Goal: Information Seeking & Learning: Learn about a topic

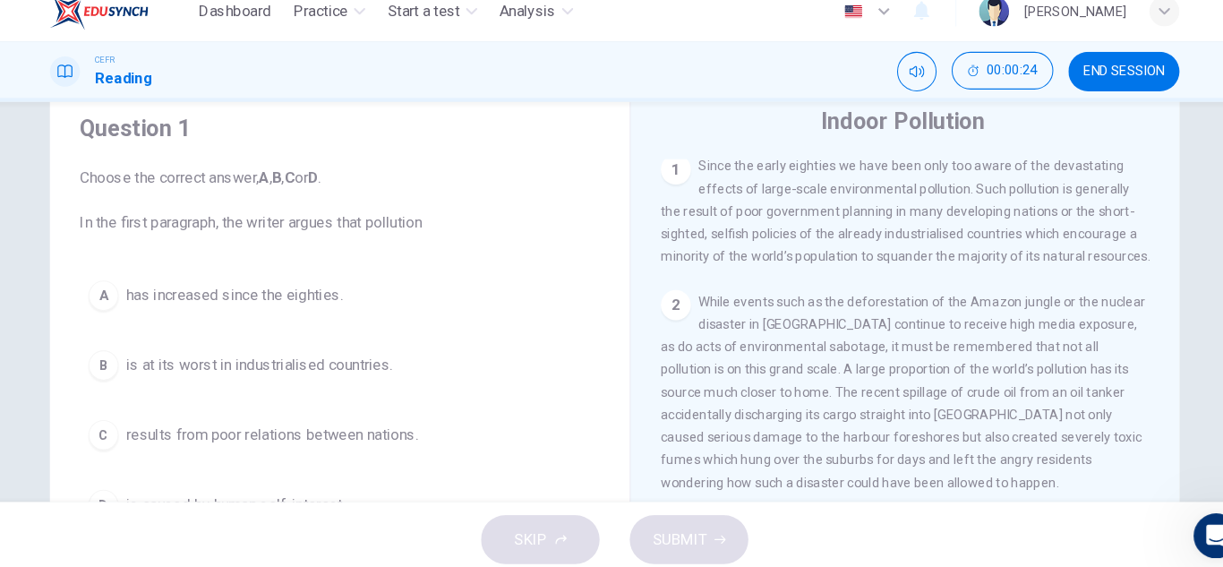
scroll to position [61, 0]
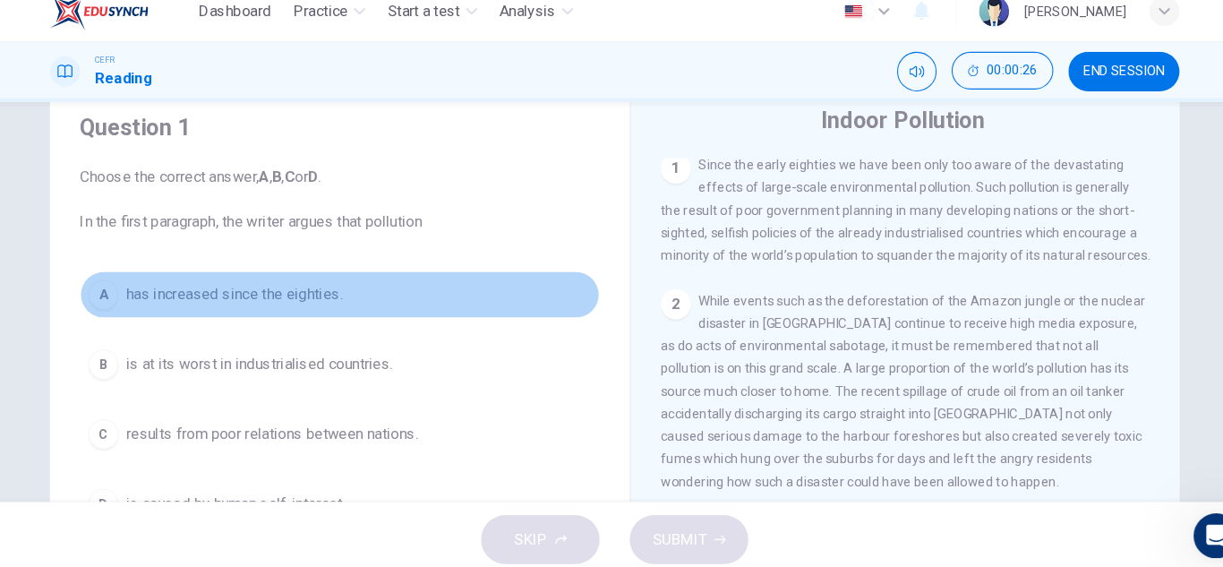
click at [282, 304] on span "has increased since the eighties." at bounding box center [250, 297] width 206 height 21
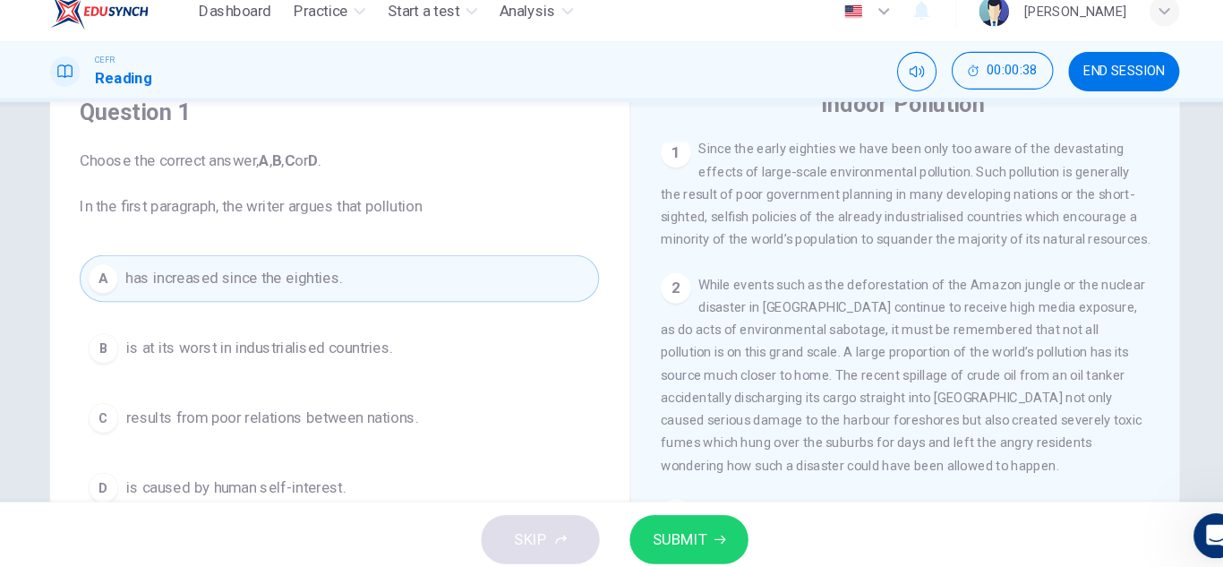
scroll to position [80, 0]
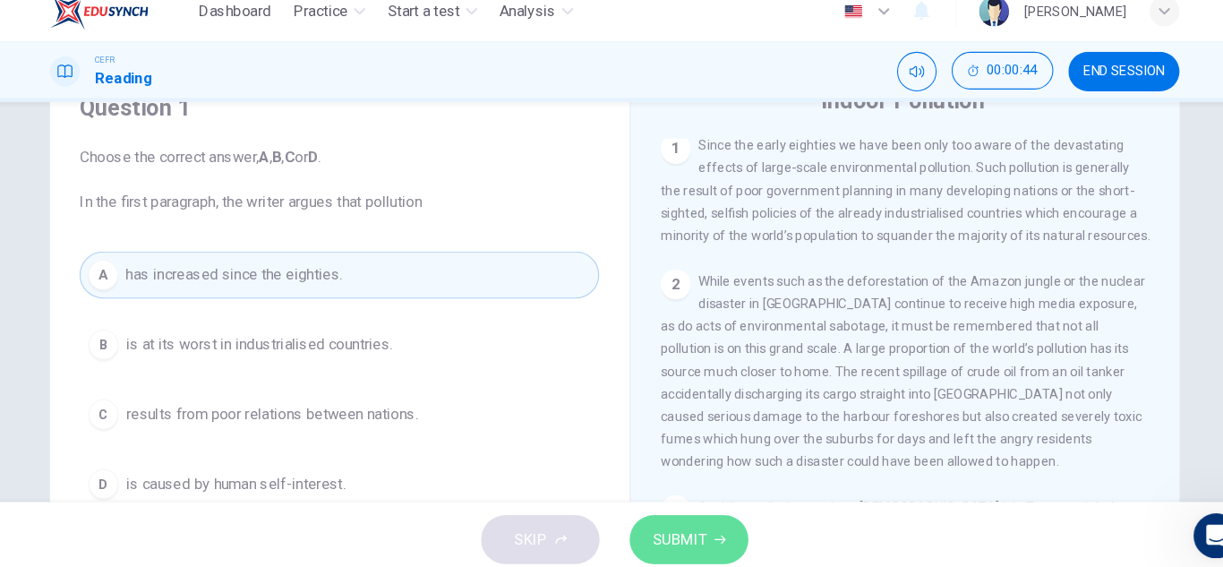
click at [706, 511] on button "SUBMIT" at bounding box center [682, 531] width 113 height 47
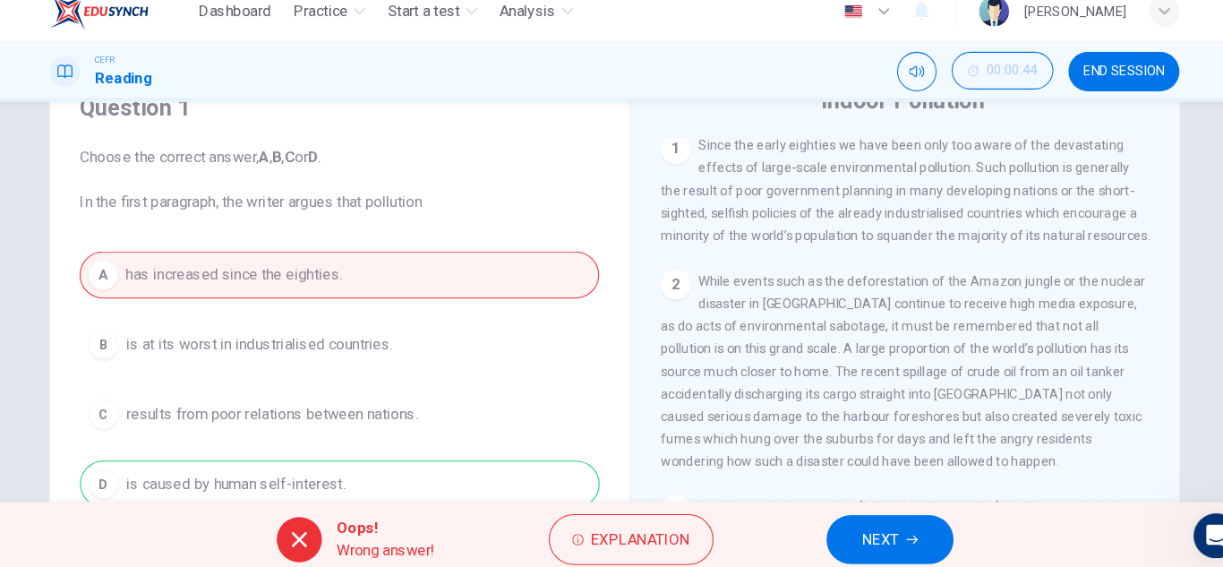
scroll to position [143, 0]
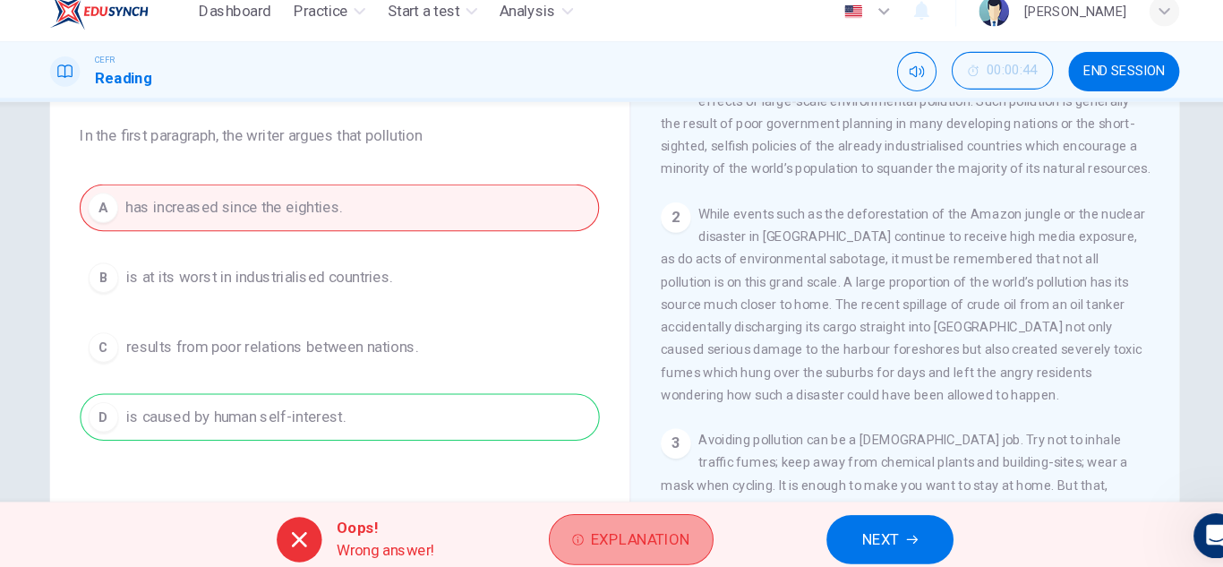
click at [644, 544] on button "Explanation" at bounding box center [627, 531] width 157 height 48
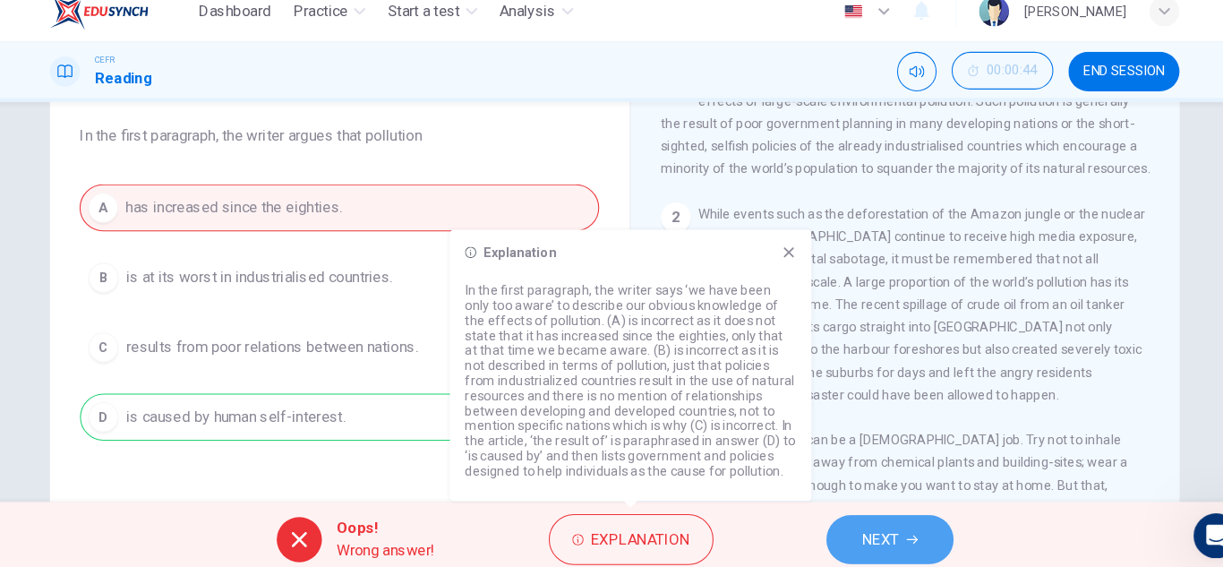
click at [845, 520] on button "NEXT" at bounding box center [873, 531] width 121 height 47
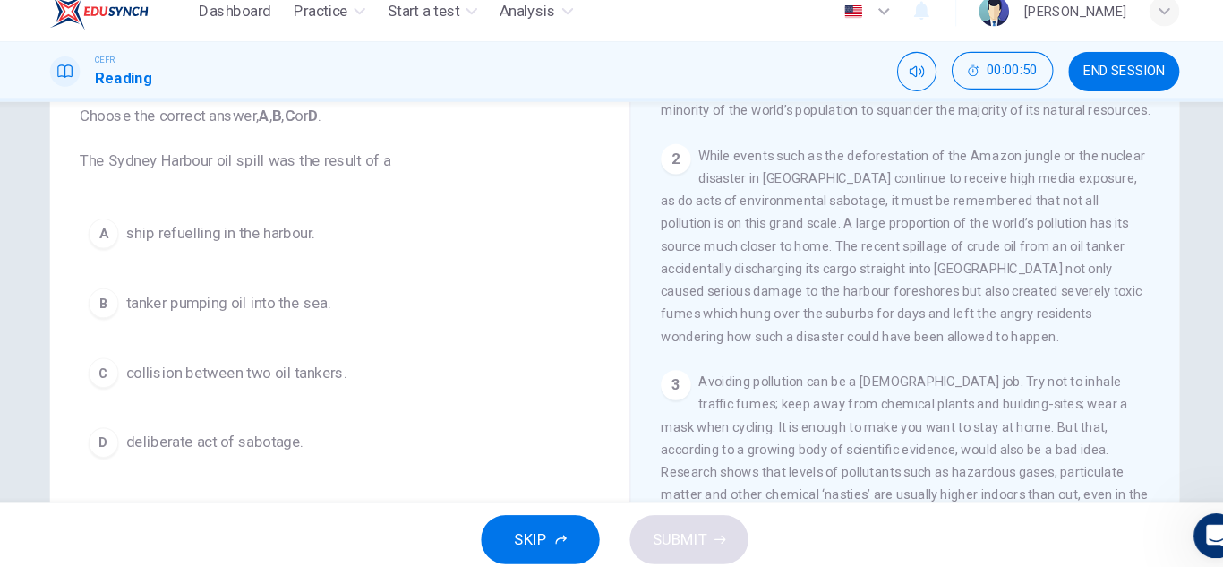
scroll to position [462, 0]
drag, startPoint x: 789, startPoint y: 283, endPoint x: 816, endPoint y: 287, distance: 27.1
click at [816, 287] on span "While events such as the deforestation of the Amazon jungle or the nuclear disa…" at bounding box center [886, 251] width 461 height 186
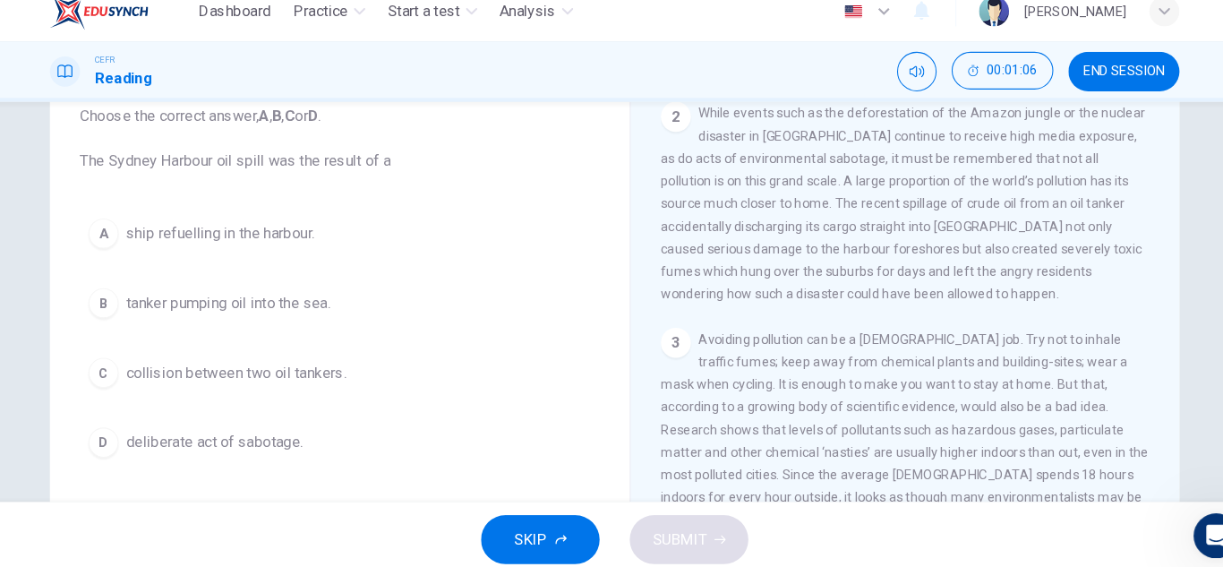
scroll to position [502, 0]
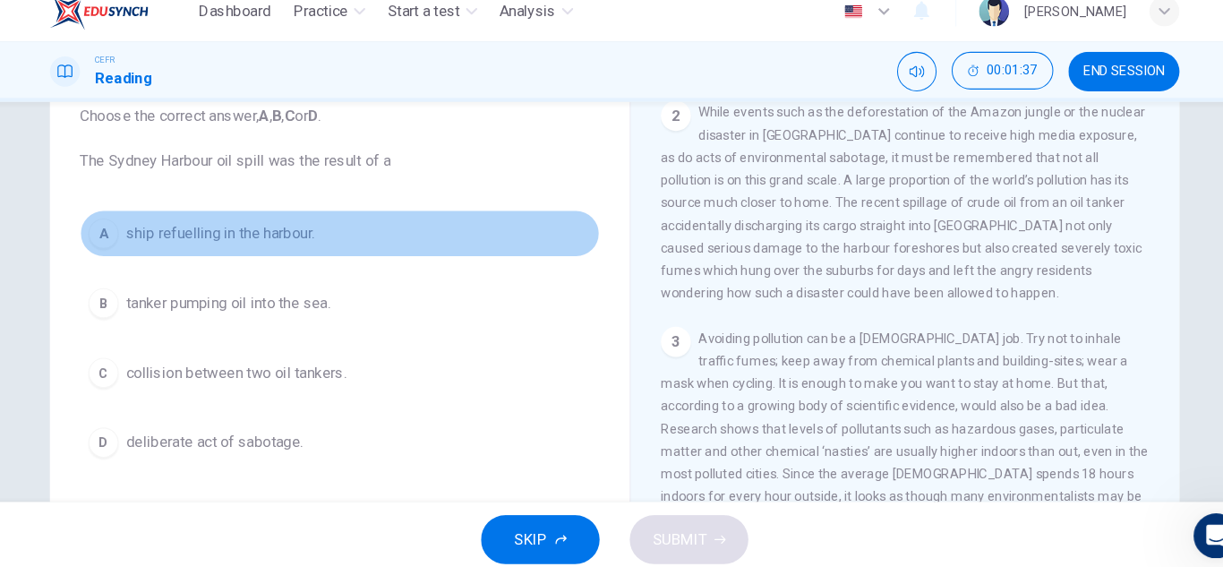
click at [274, 251] on button "A ship refuelling in the harbour." at bounding box center [350, 240] width 494 height 45
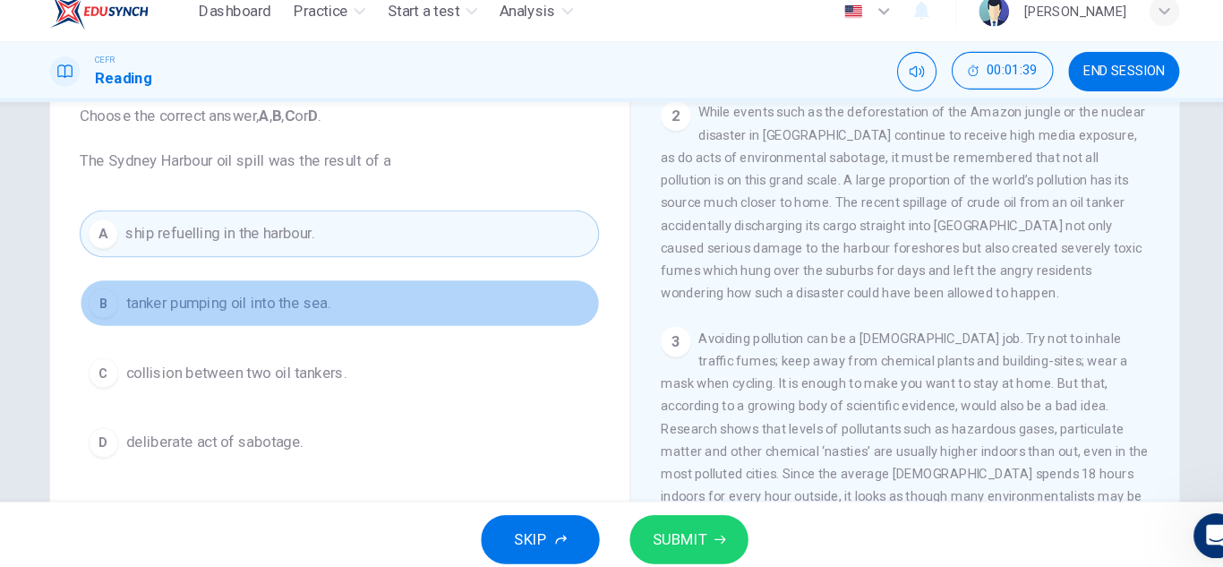
click at [312, 320] on button "B tanker pumping oil into the sea." at bounding box center [350, 306] width 494 height 45
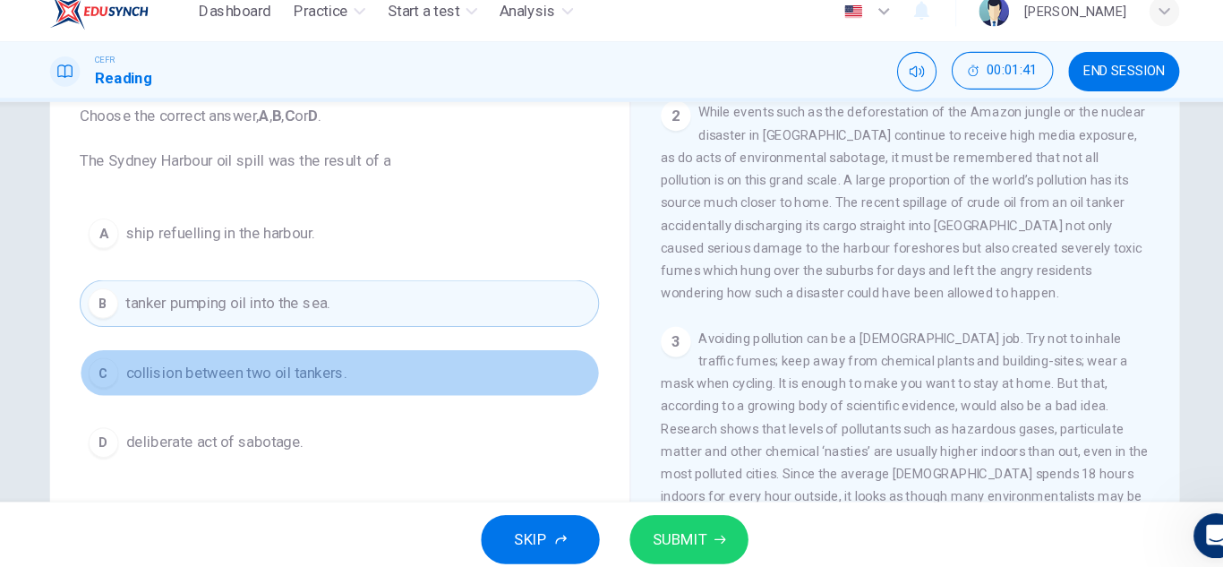
click at [345, 371] on span "collision between two oil tankers." at bounding box center [252, 372] width 210 height 21
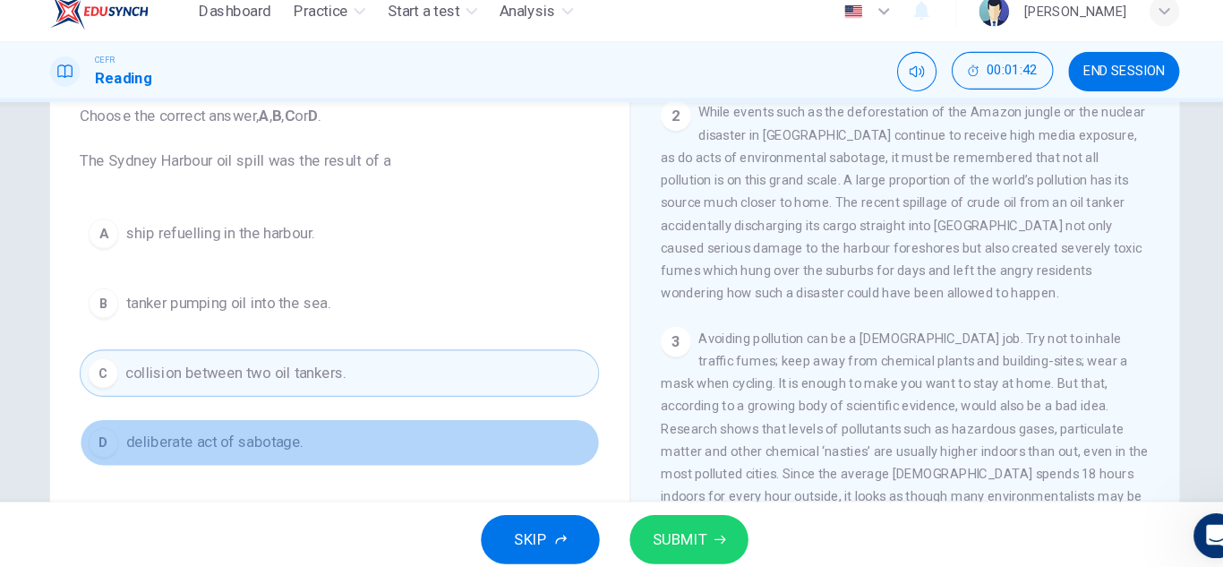
click at [350, 426] on button "D deliberate act of sabotage." at bounding box center [350, 438] width 494 height 45
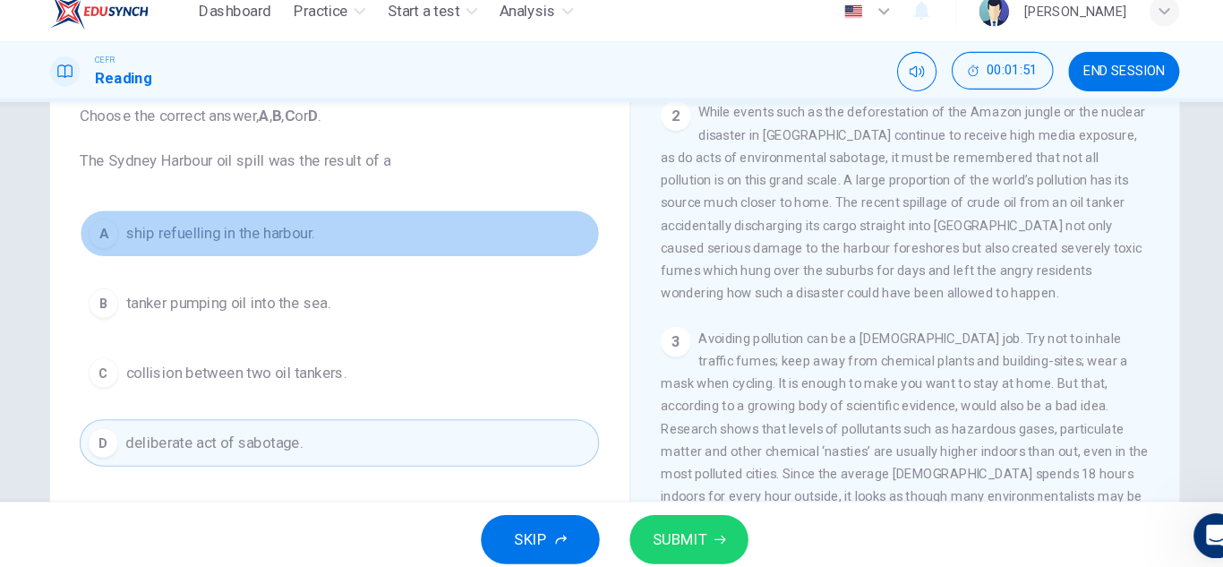
click at [309, 244] on span "ship refuelling in the harbour." at bounding box center [236, 239] width 179 height 21
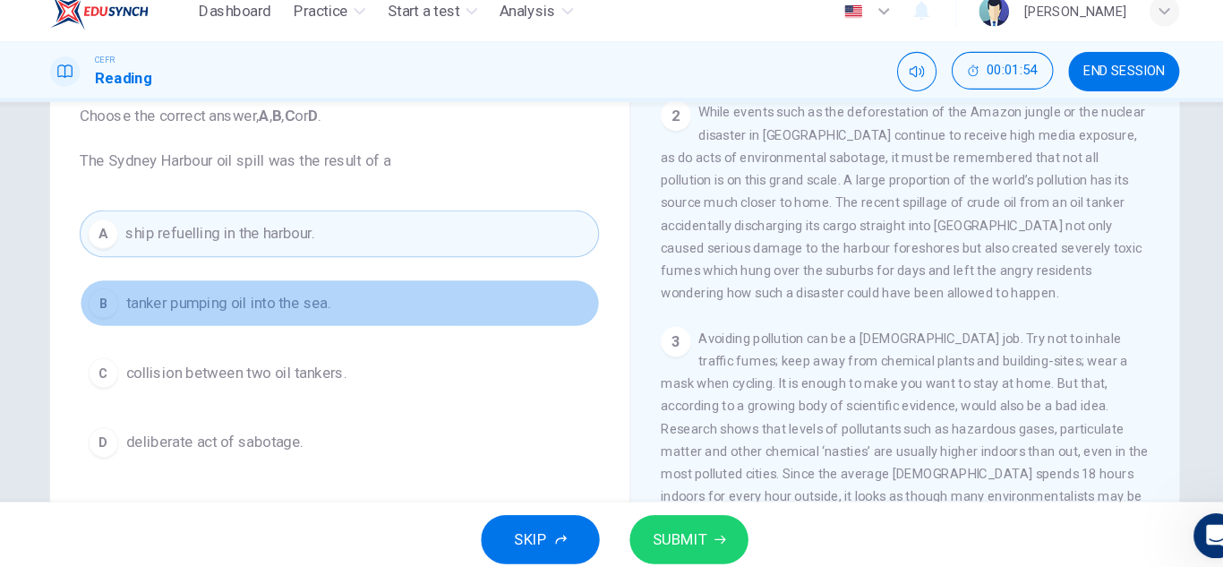
click at [328, 309] on span "tanker pumping oil into the sea." at bounding box center [244, 306] width 194 height 21
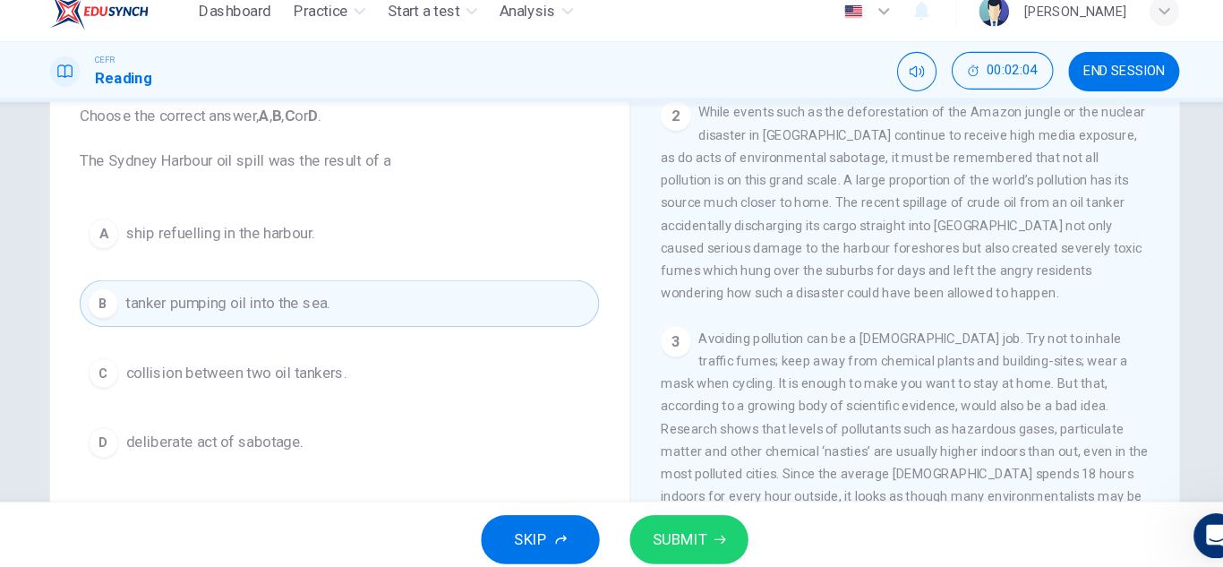
click at [639, 515] on button "SUBMIT" at bounding box center [682, 531] width 113 height 47
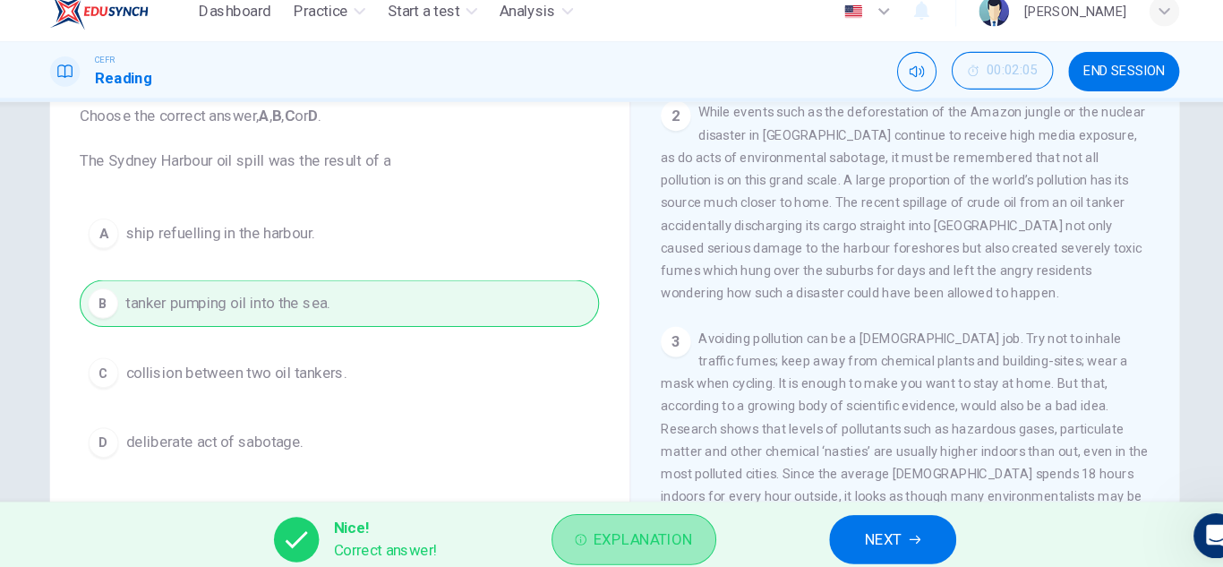
click at [596, 524] on span "Explanation" at bounding box center [639, 531] width 94 height 25
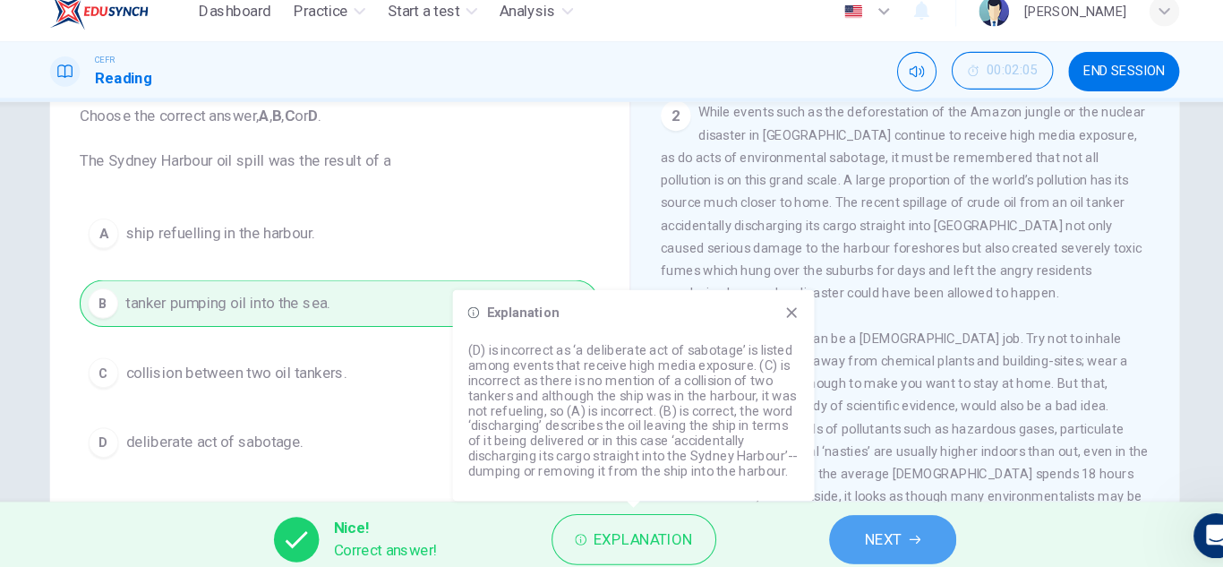
click at [845, 536] on button "NEXT" at bounding box center [876, 531] width 121 height 47
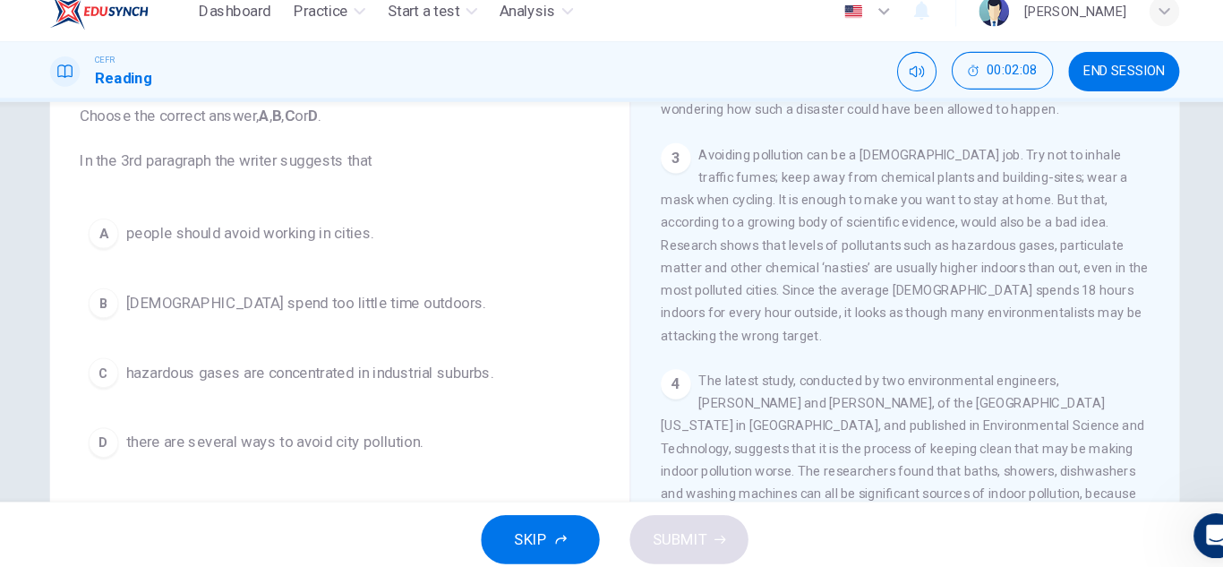
scroll to position [678, 0]
click at [340, 385] on button "C hazardous gases are concentrated in industrial suburbs." at bounding box center [350, 372] width 494 height 45
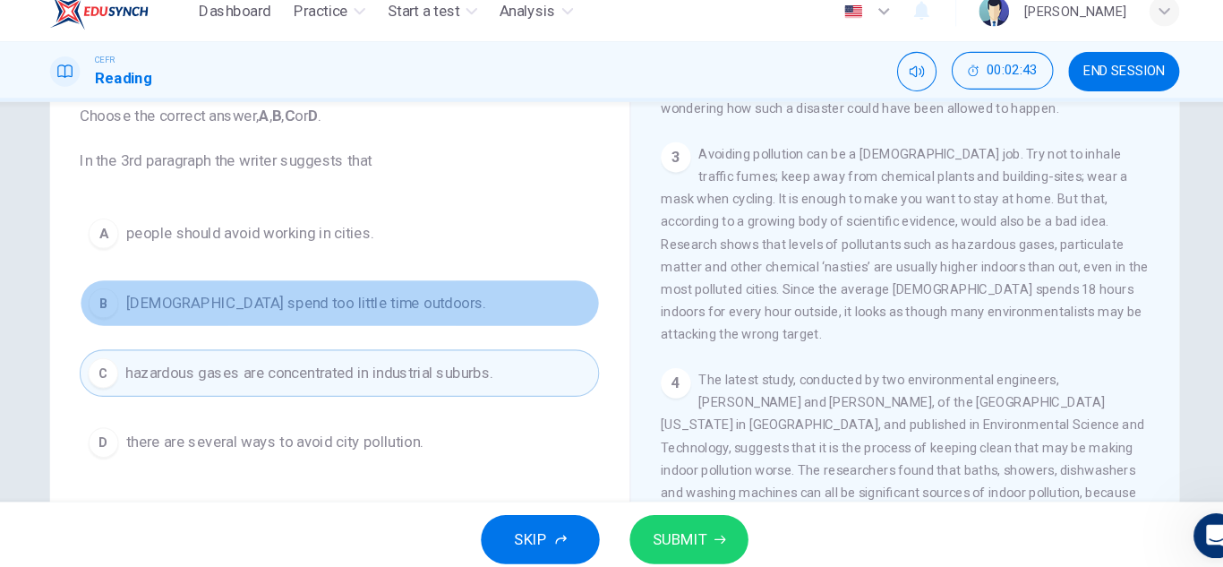
click at [370, 318] on button "B Americans spend too little time outdoors." at bounding box center [350, 306] width 494 height 45
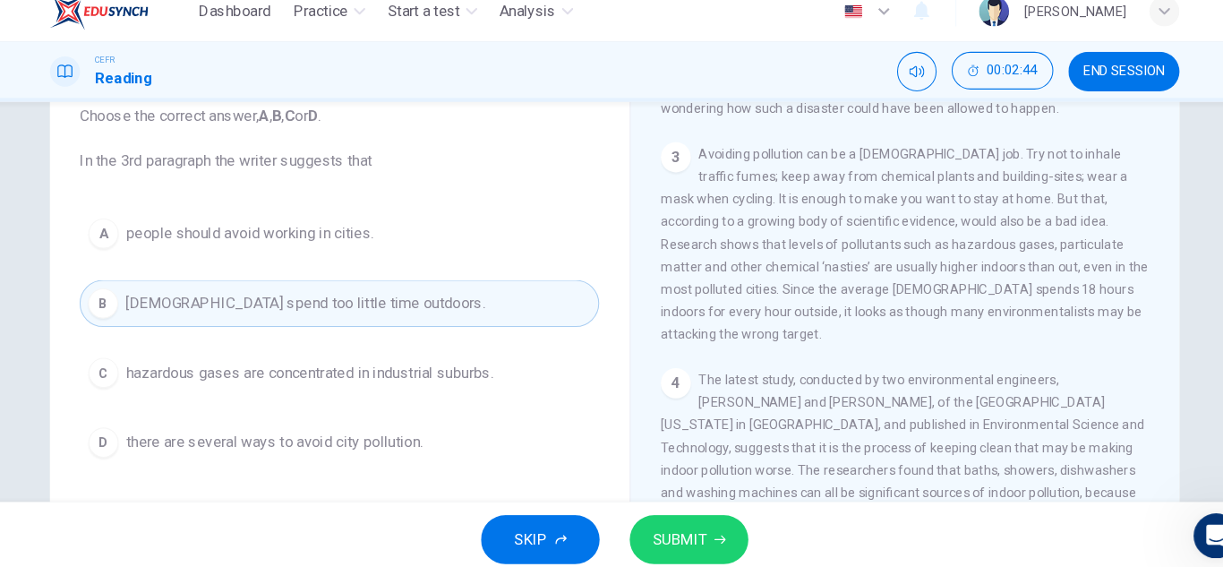
click at [296, 269] on div "A people should avoid working in cities. B [DEMOGRAPHIC_DATA] spend too little …" at bounding box center [350, 340] width 494 height 244
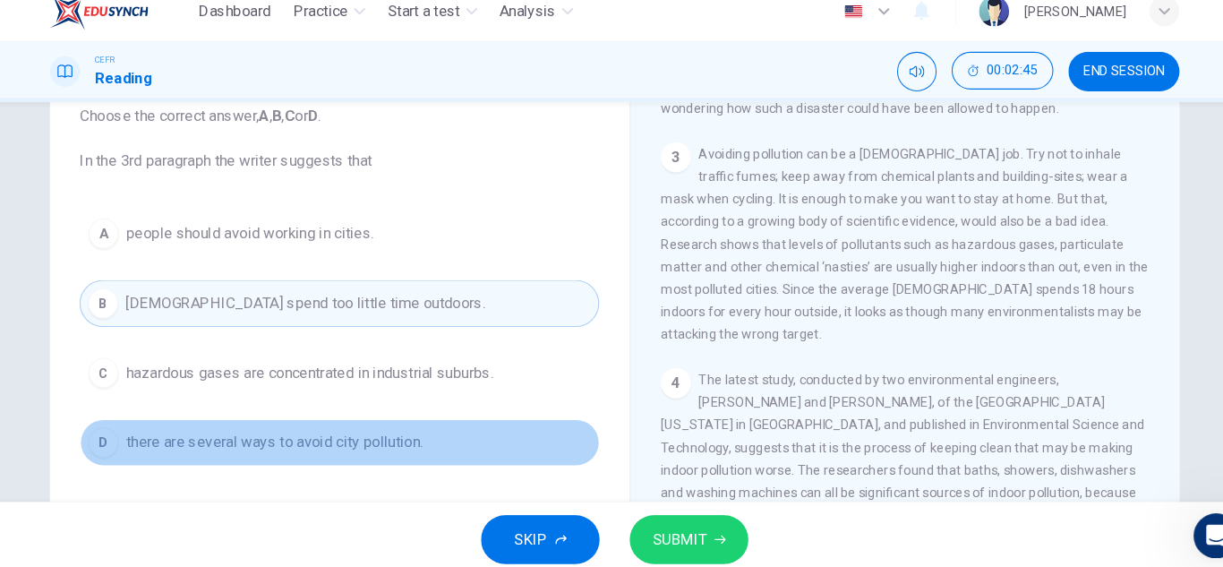
click at [301, 432] on span "there are several ways to avoid city pollution." at bounding box center [288, 438] width 282 height 21
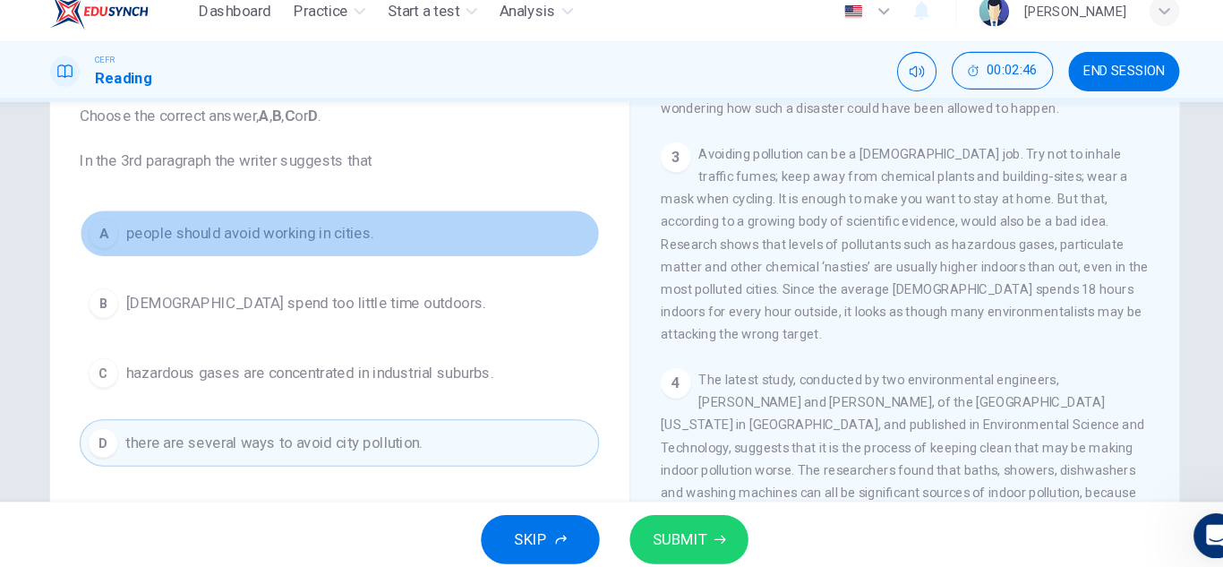
click at [296, 246] on span "people should avoid working in cities." at bounding box center [265, 239] width 236 height 21
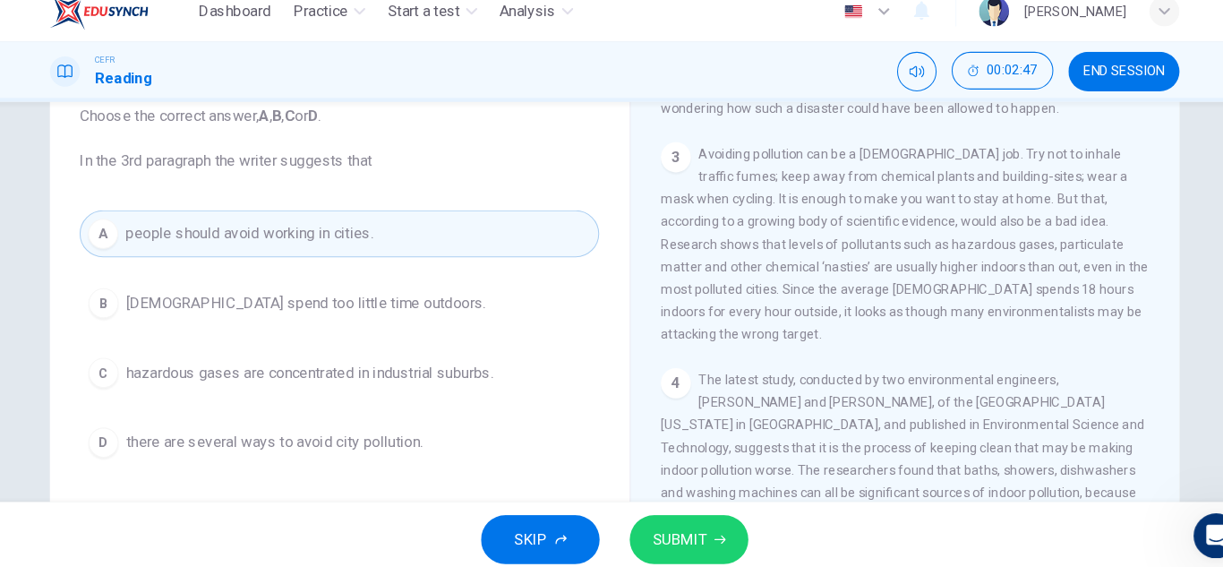
click at [343, 382] on span "hazardous gases are concentrated in industrial suburbs." at bounding box center [321, 372] width 349 height 21
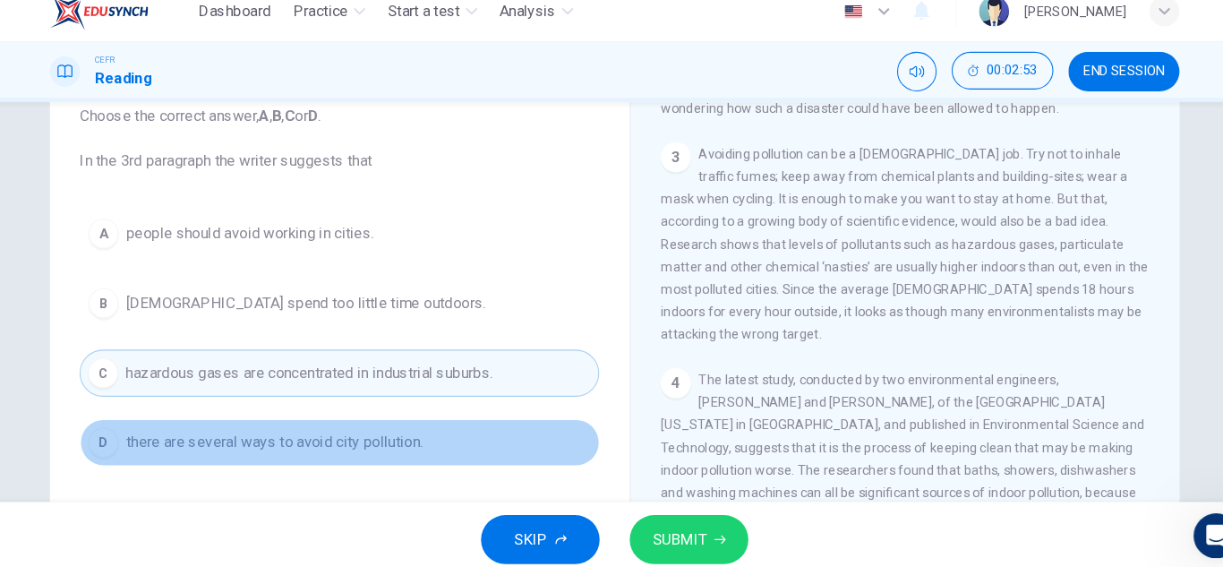
click at [346, 424] on button "D there are several ways to avoid city pollution." at bounding box center [350, 438] width 494 height 45
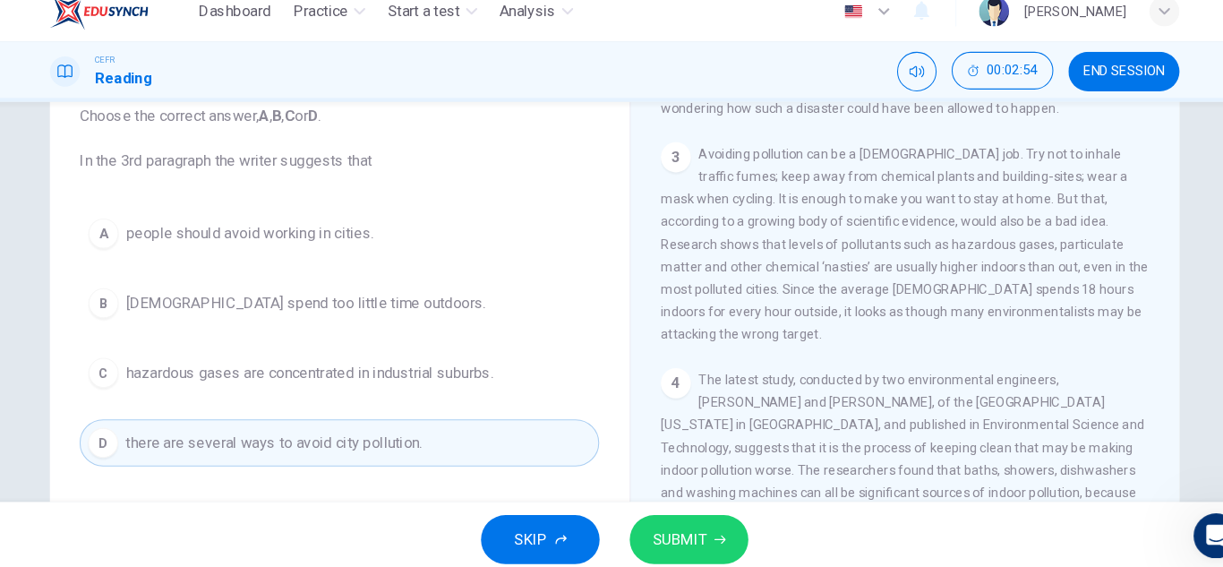
scroll to position [136, 0]
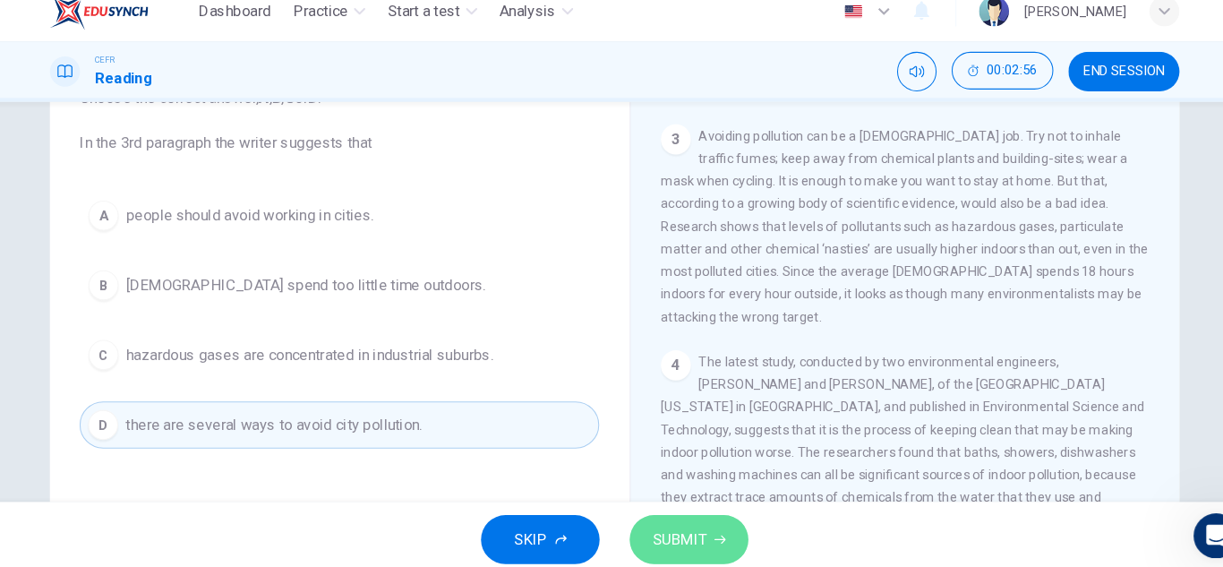
click at [647, 520] on span "SUBMIT" at bounding box center [673, 531] width 52 height 25
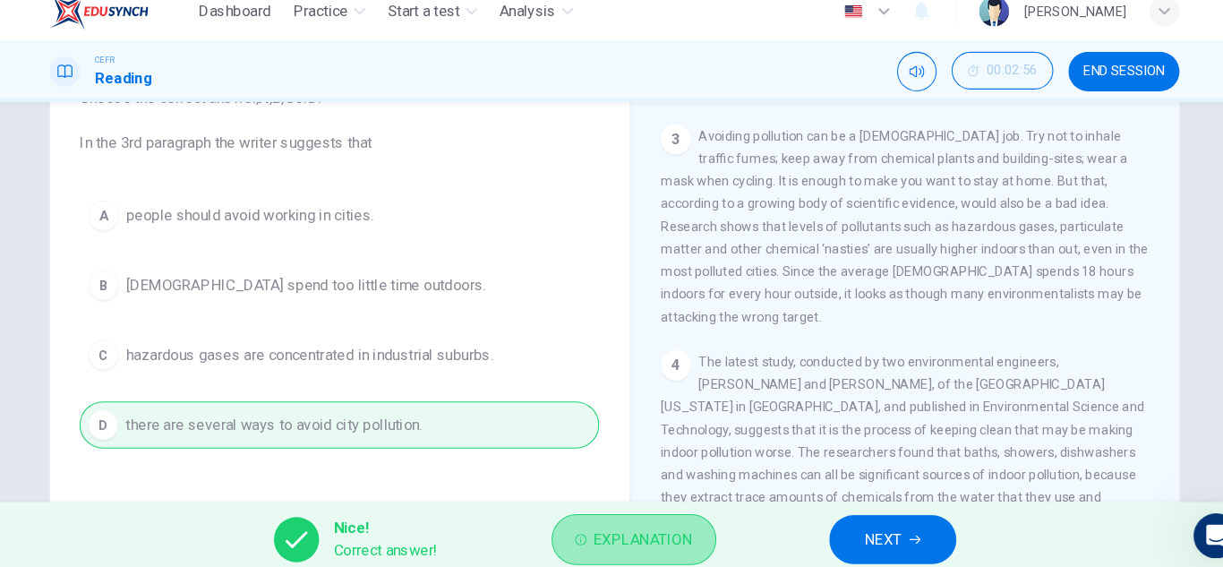
click at [641, 523] on span "Explanation" at bounding box center [639, 531] width 94 height 25
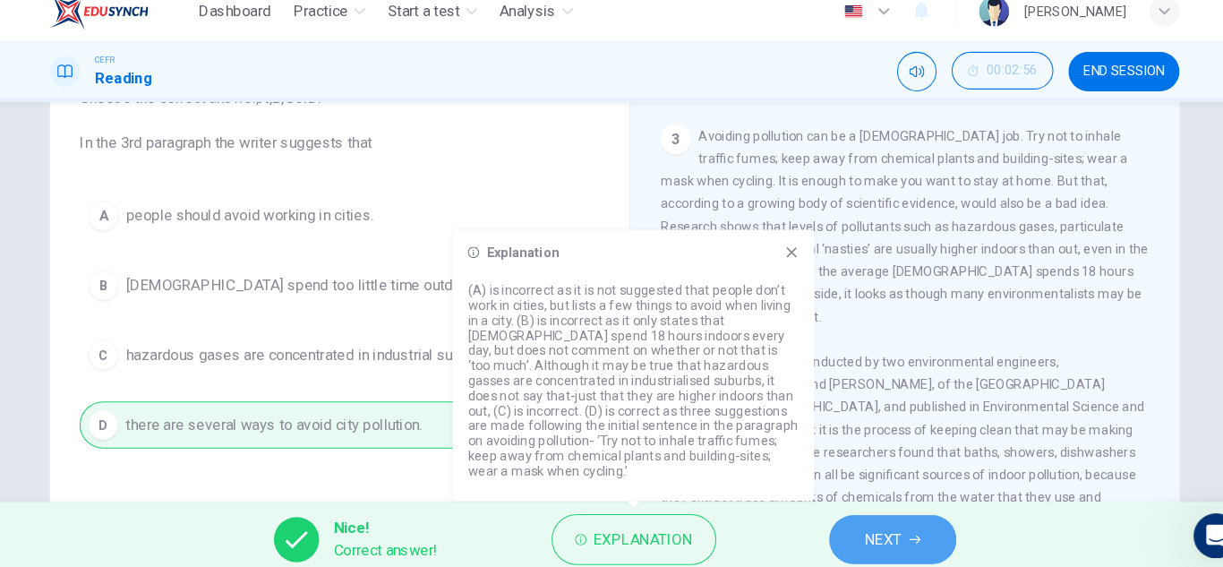
click at [875, 519] on span "NEXT" at bounding box center [867, 531] width 35 height 25
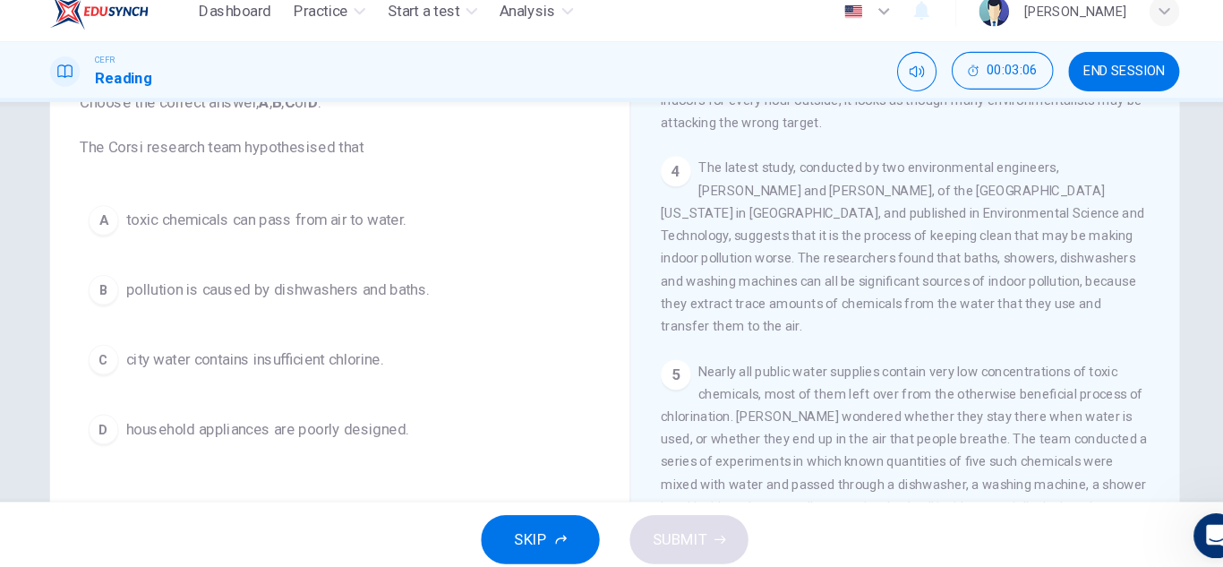
scroll to position [870, 0]
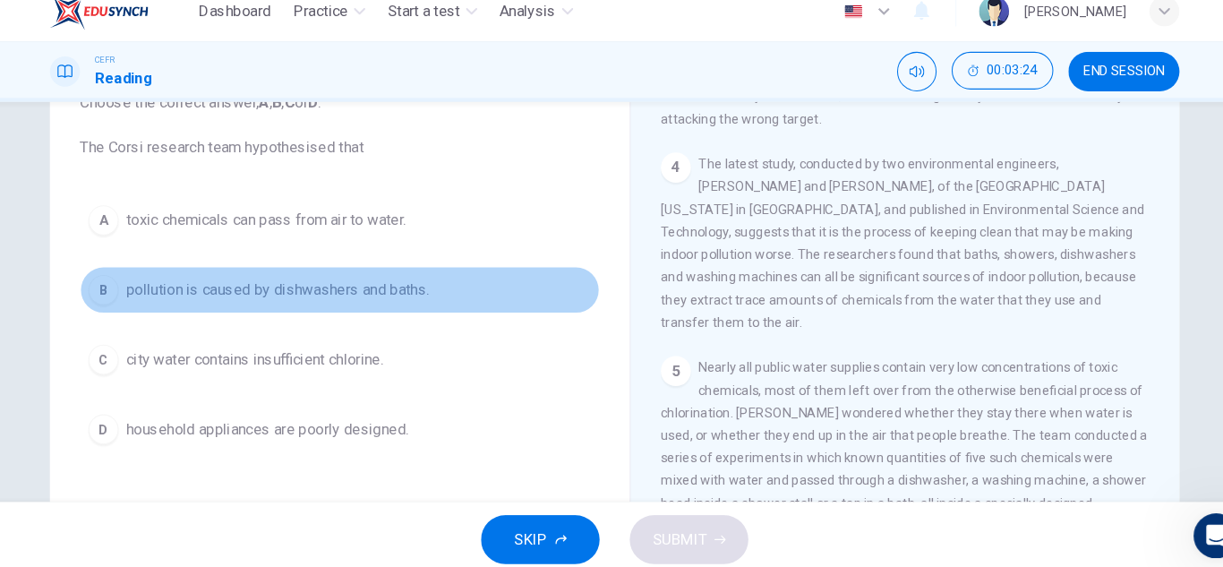
click at [415, 299] on span "pollution is caused by dishwashers and baths." at bounding box center [291, 293] width 288 height 21
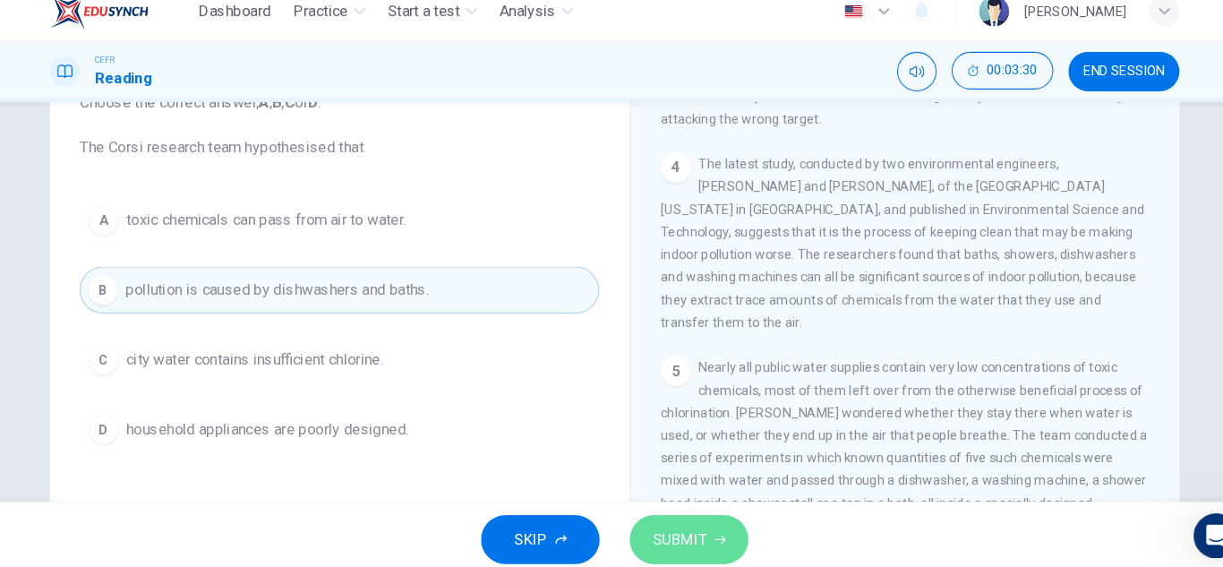
click at [682, 516] on button "SUBMIT" at bounding box center [682, 531] width 113 height 47
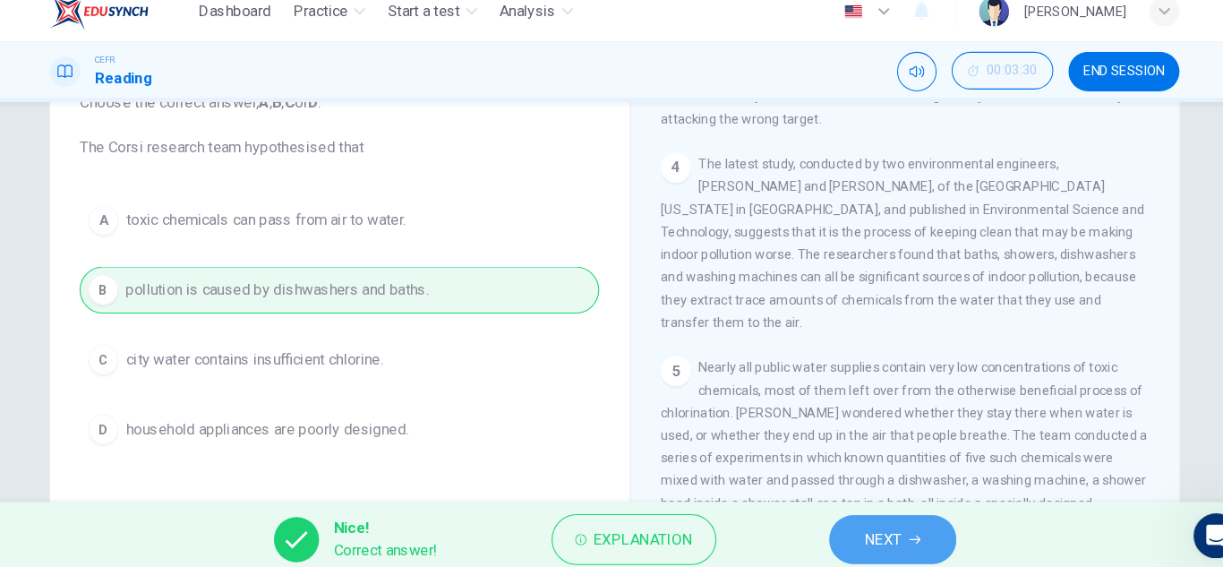
click at [858, 529] on span "NEXT" at bounding box center [867, 531] width 35 height 25
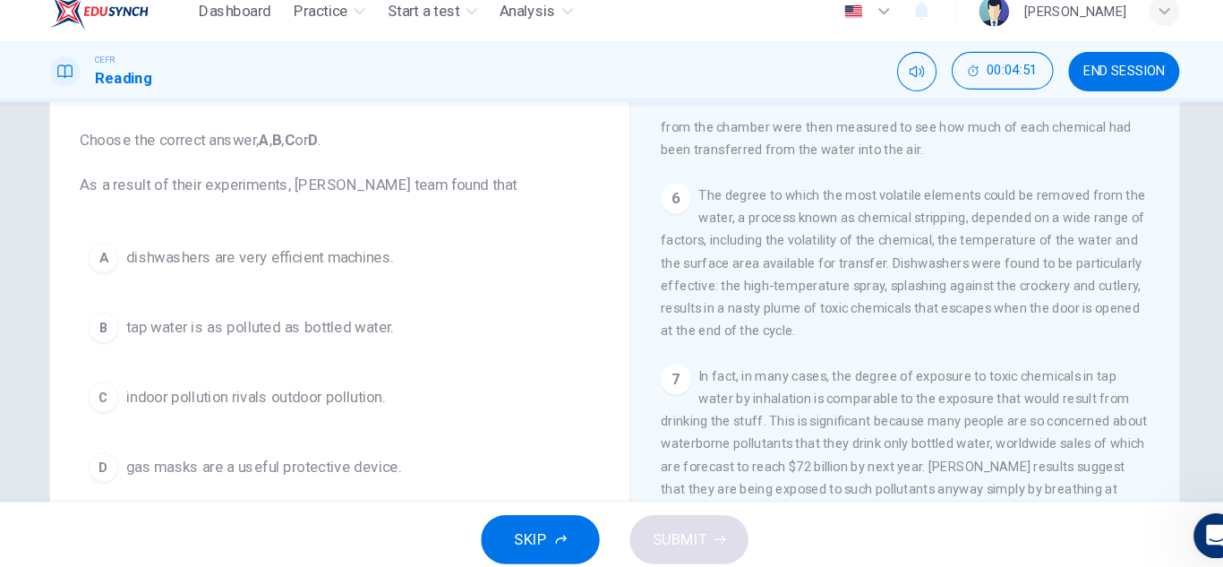
scroll to position [1328, 0]
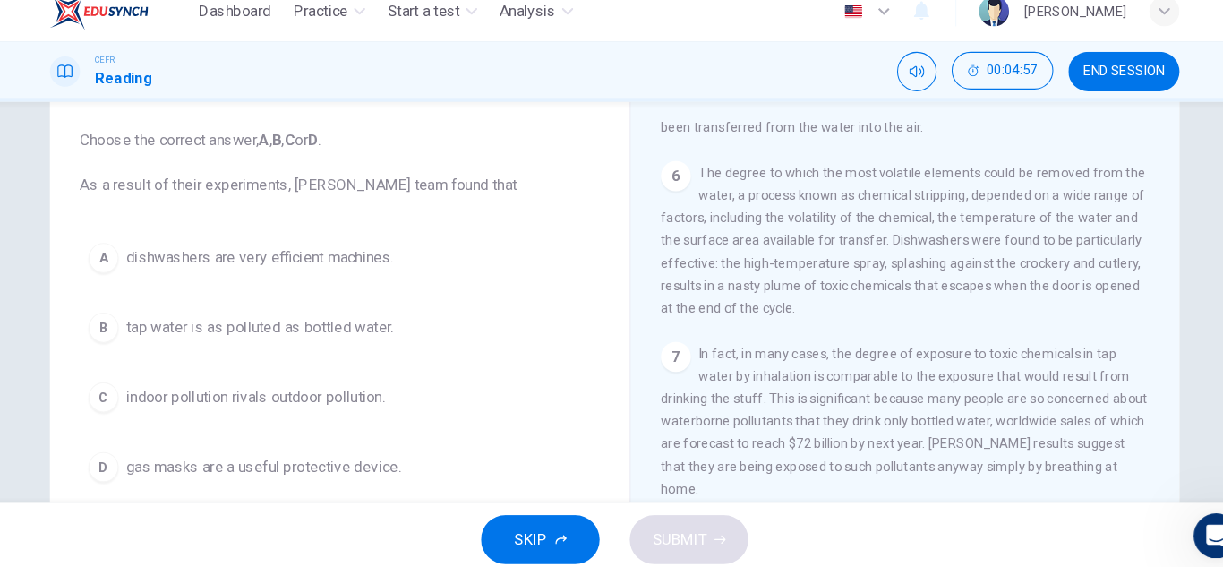
drag, startPoint x: 786, startPoint y: 280, endPoint x: 848, endPoint y: 298, distance: 64.3
click at [848, 298] on div "6 The degree to which the most volatile elements could be removed from the wate…" at bounding box center [889, 246] width 466 height 150
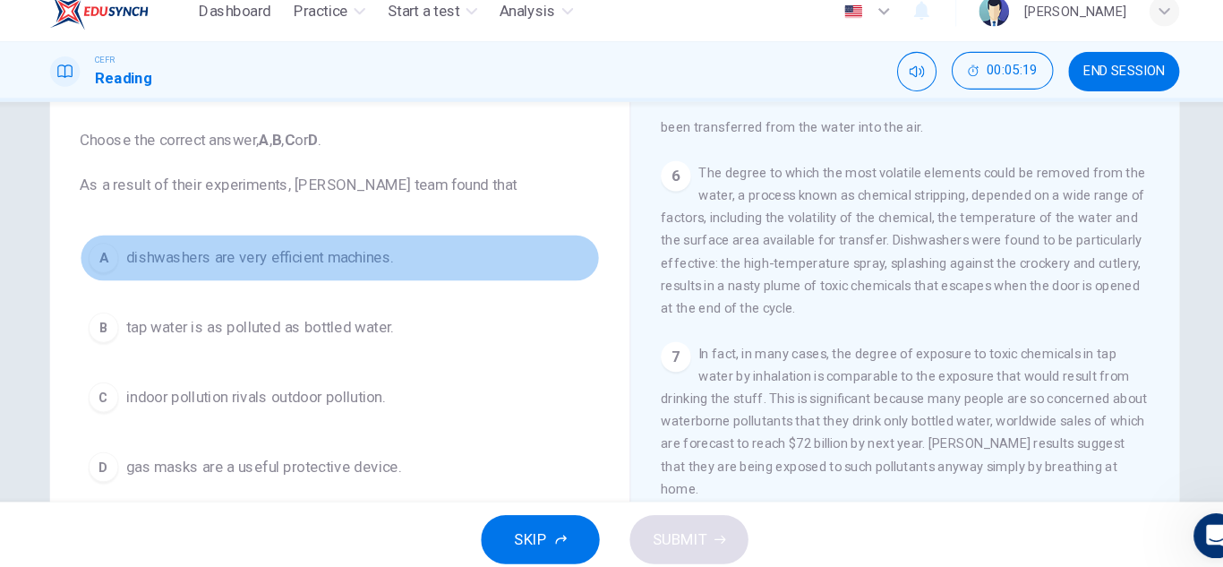
click at [362, 258] on span "dishwashers are very efficient machines." at bounding box center [274, 263] width 254 height 21
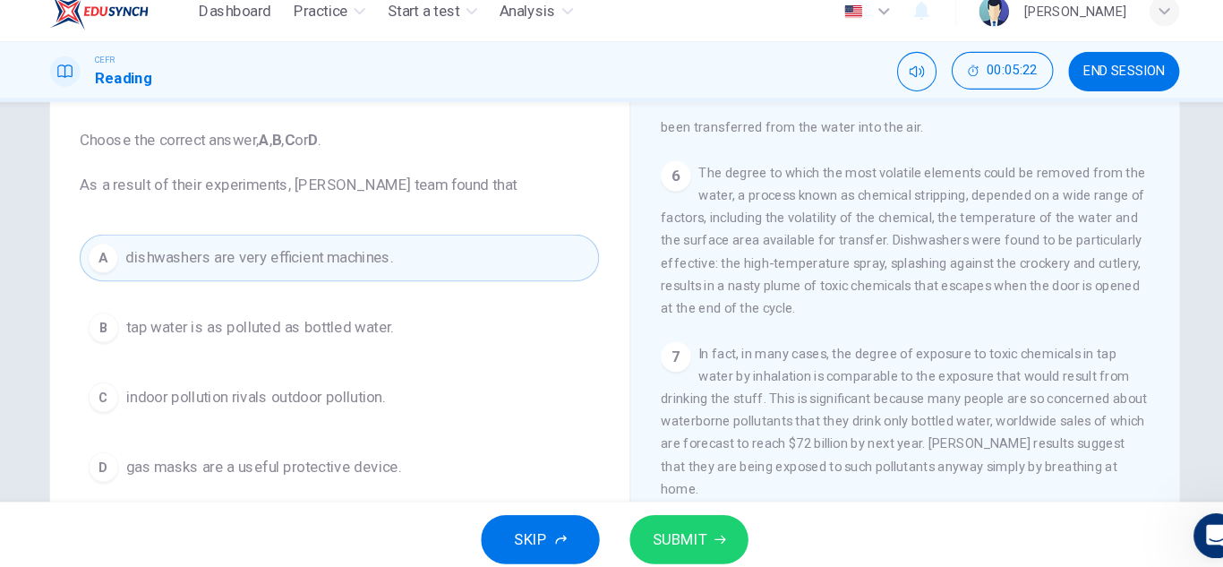
drag, startPoint x: 799, startPoint y: 204, endPoint x: 879, endPoint y: 233, distance: 85.5
click at [879, 233] on div "6 The degree to which the most volatile elements could be removed from the wate…" at bounding box center [889, 246] width 466 height 150
drag, startPoint x: 879, startPoint y: 233, endPoint x: 882, endPoint y: 256, distance: 23.4
click at [882, 256] on span "The degree to which the most volatile elements could be removed from the water,…" at bounding box center [886, 246] width 461 height 143
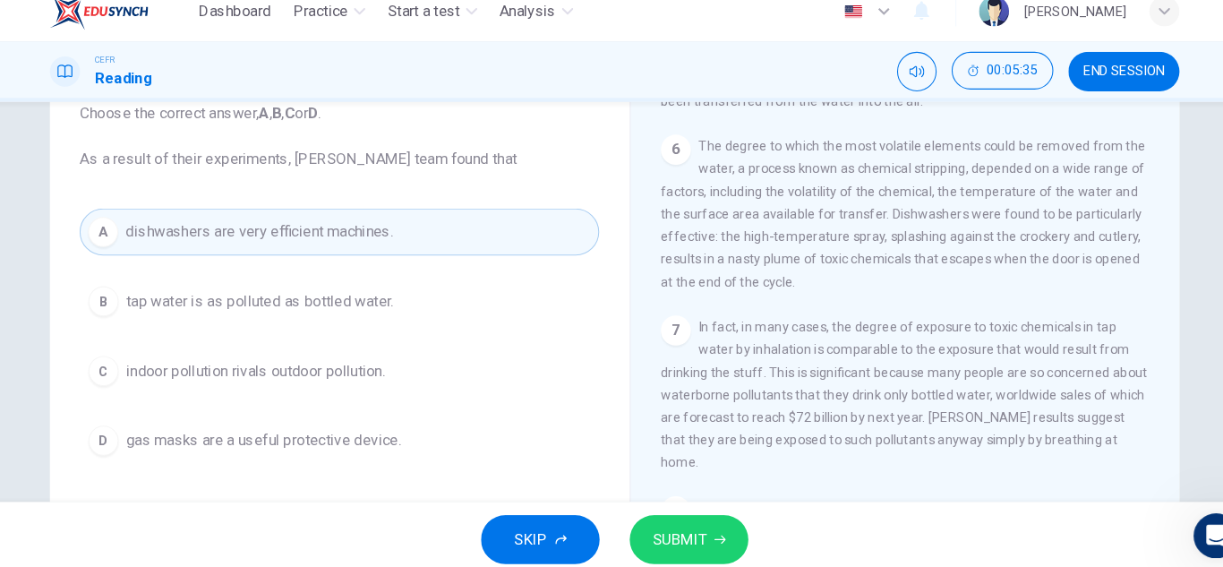
scroll to position [122, 0]
click at [663, 506] on div "SKIP SUBMIT" at bounding box center [611, 531] width 1223 height 72
click at [656, 510] on button "SUBMIT" at bounding box center [682, 531] width 113 height 47
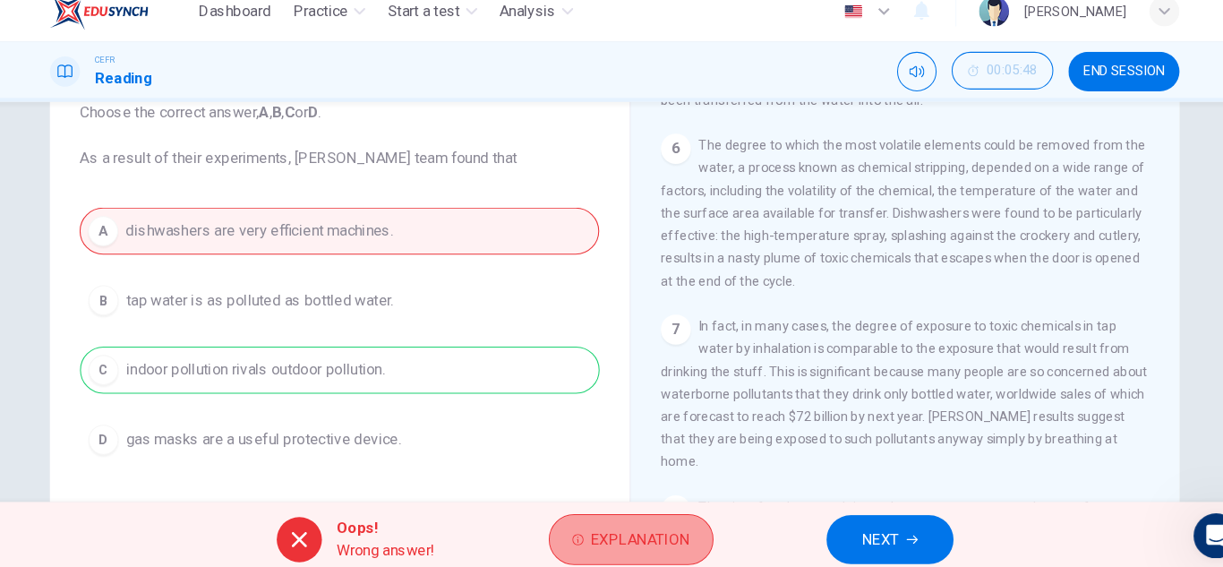
click at [655, 519] on span "Explanation" at bounding box center [636, 531] width 94 height 25
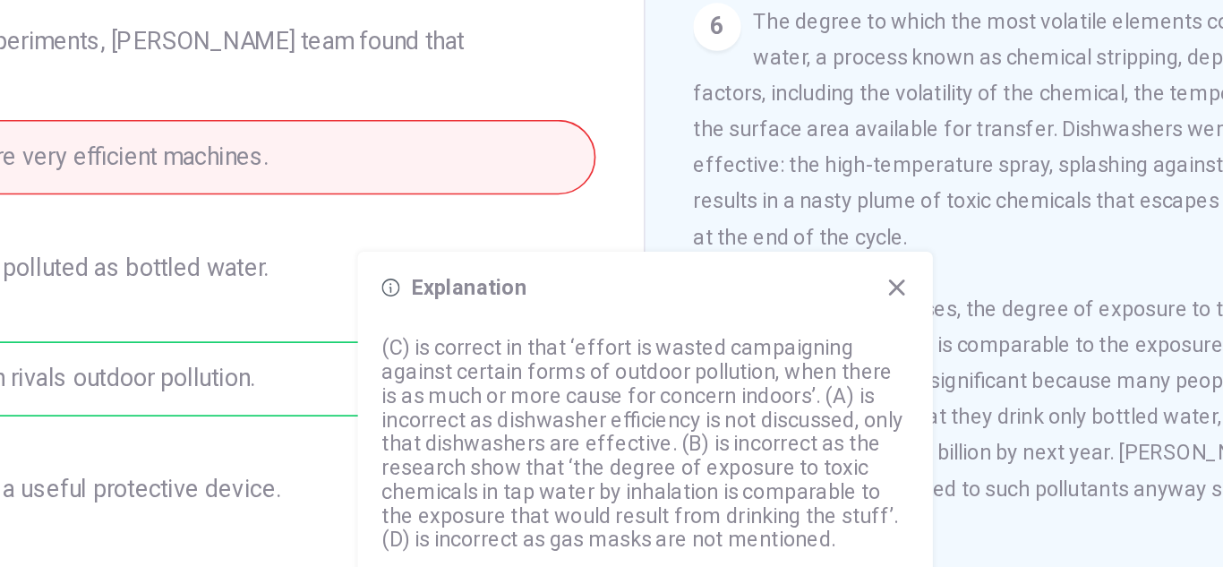
scroll to position [141, 0]
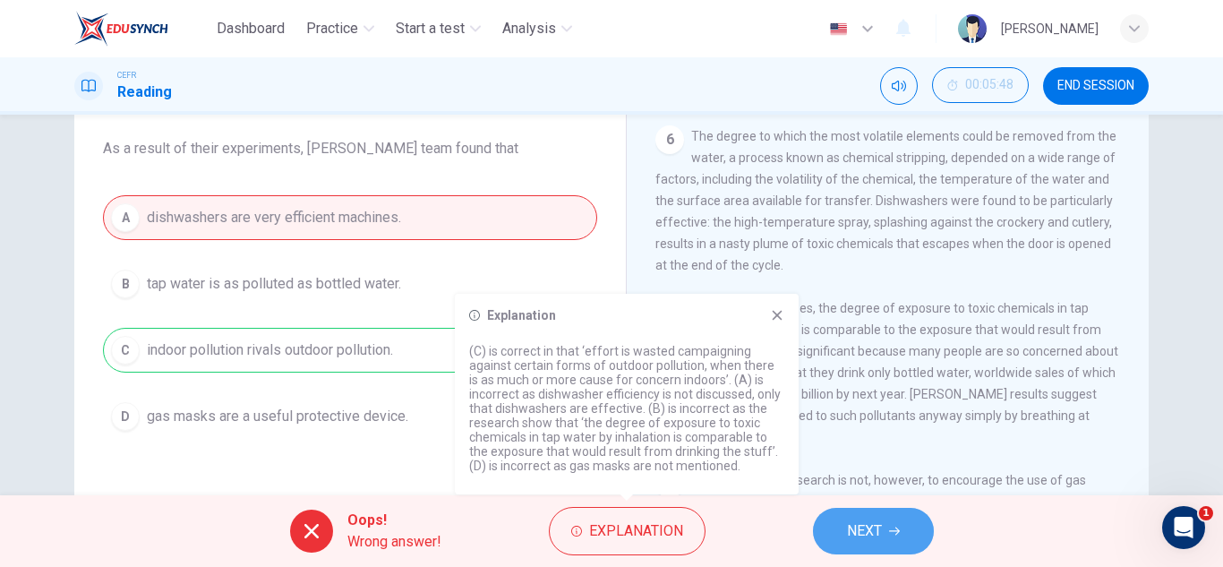
click at [884, 544] on button "NEXT" at bounding box center [873, 531] width 121 height 47
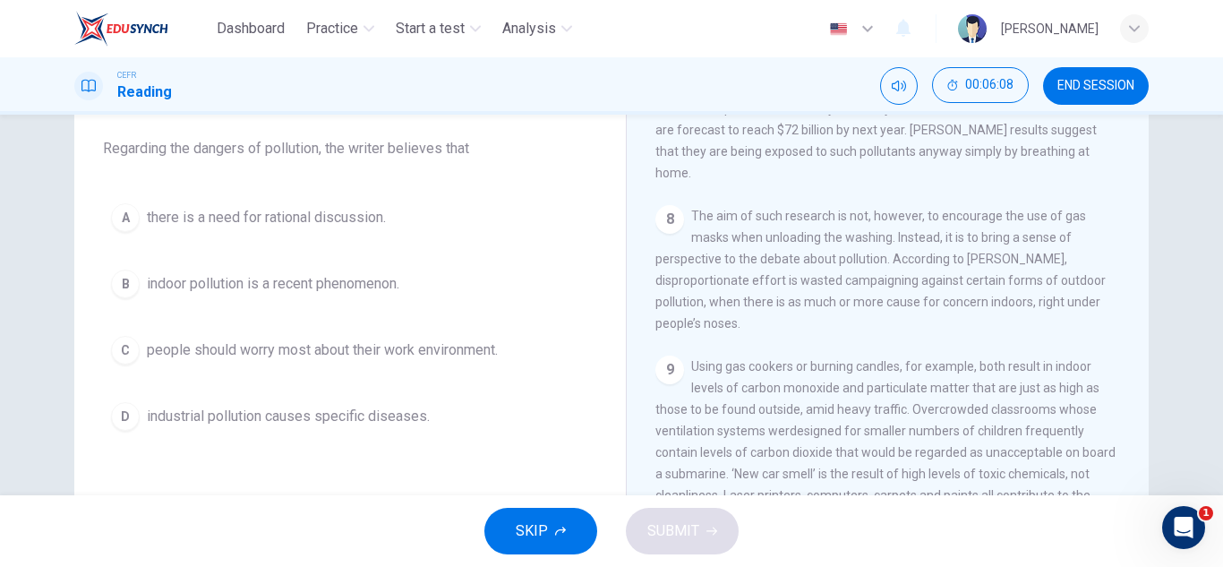
scroll to position [1596, 0]
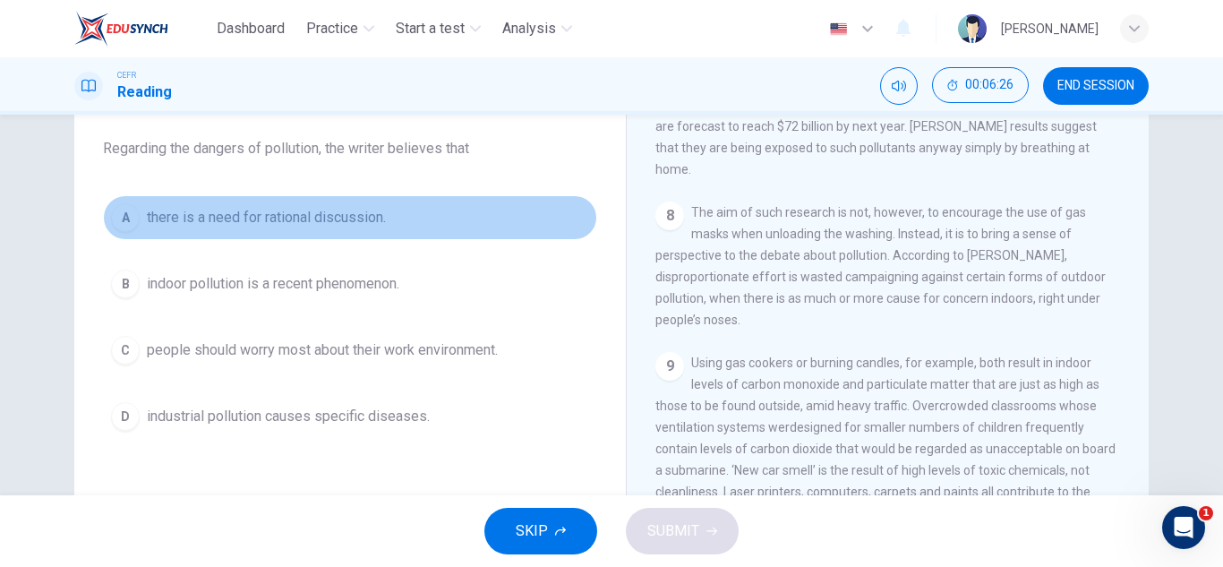
click at [370, 206] on button "A there is a need for rational discussion." at bounding box center [350, 217] width 494 height 45
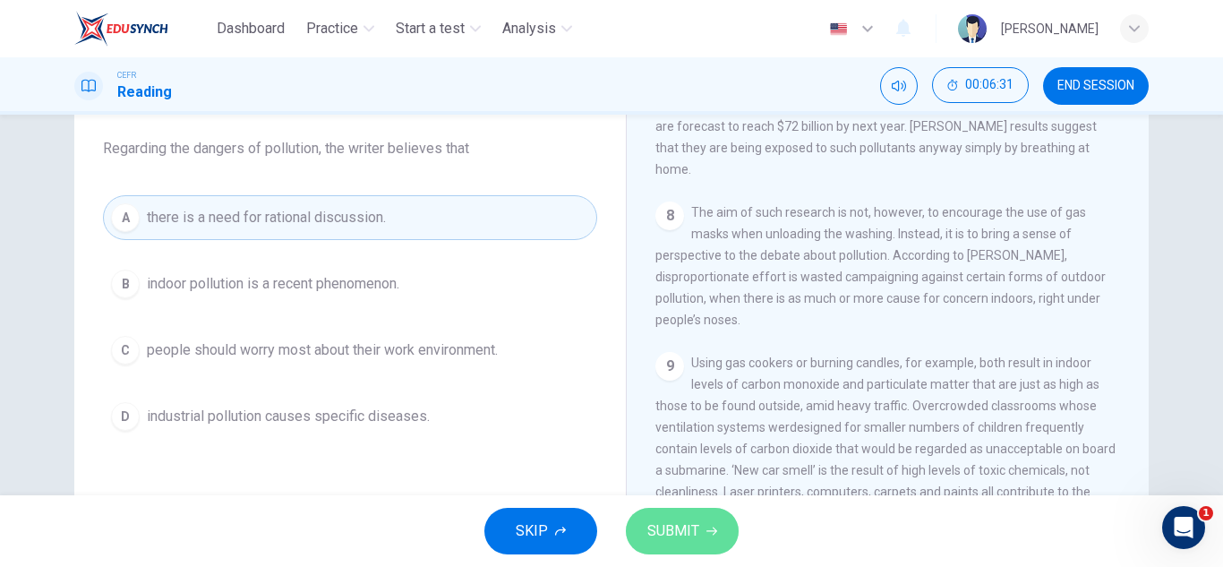
click at [673, 519] on span "SUBMIT" at bounding box center [673, 531] width 52 height 25
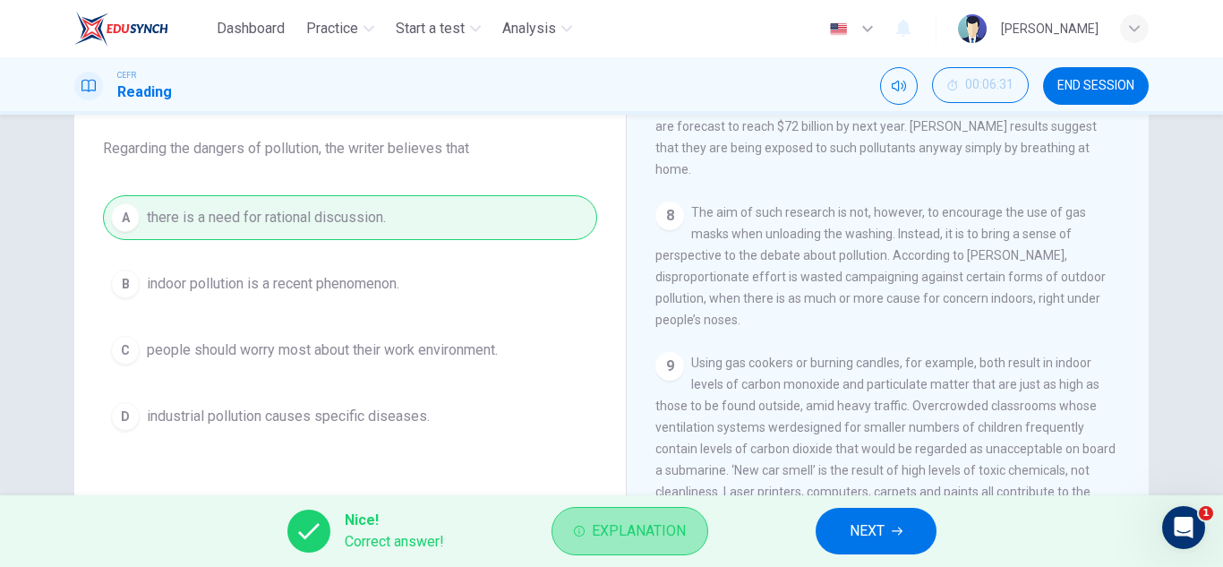
click at [647, 518] on button "Explanation" at bounding box center [630, 531] width 157 height 48
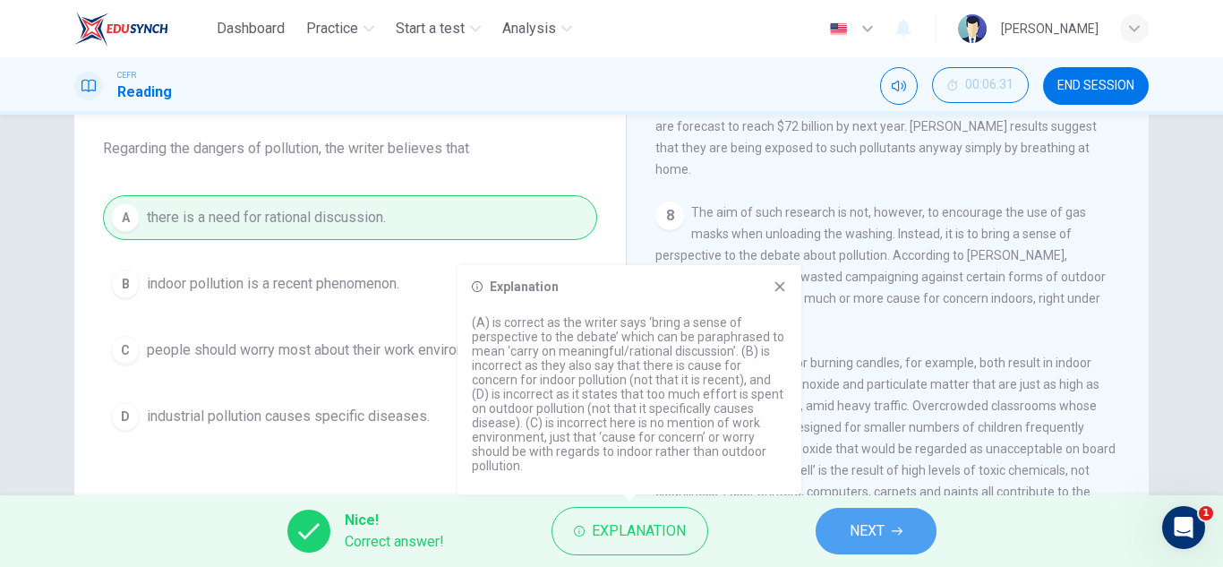
click at [844, 516] on button "NEXT" at bounding box center [876, 531] width 121 height 47
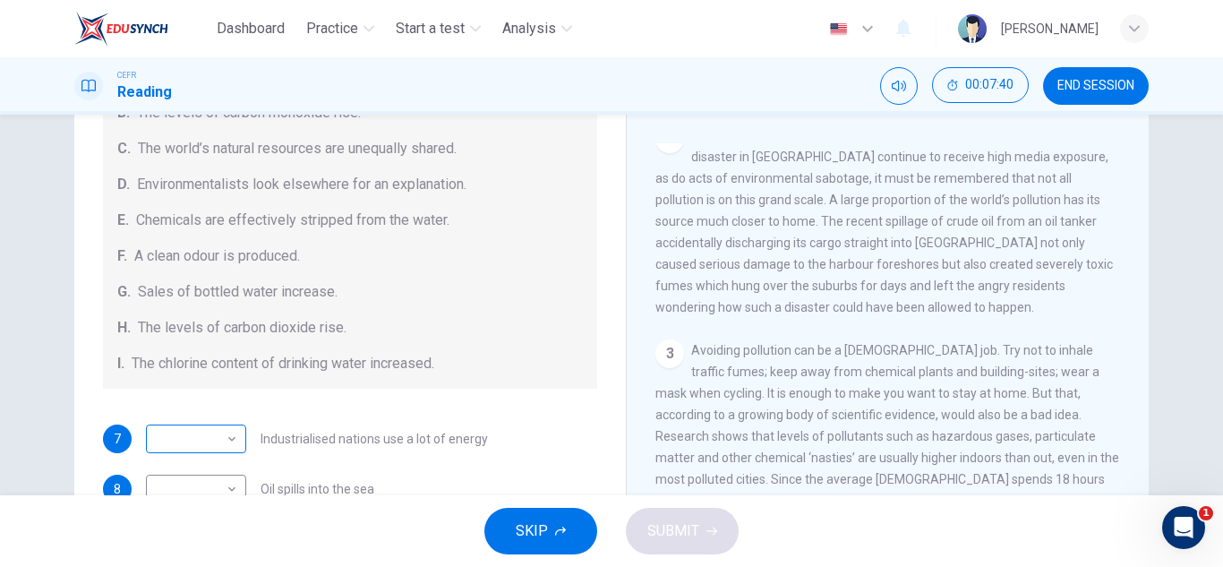
scroll to position [277, 0]
drag, startPoint x: 233, startPoint y: 339, endPoint x: 233, endPoint y: 310, distance: 29.6
click at [233, 310] on div "Causes A. The focus of pollution moves to the home. B. The levels of carbon mon…" at bounding box center [350, 203] width 494 height 373
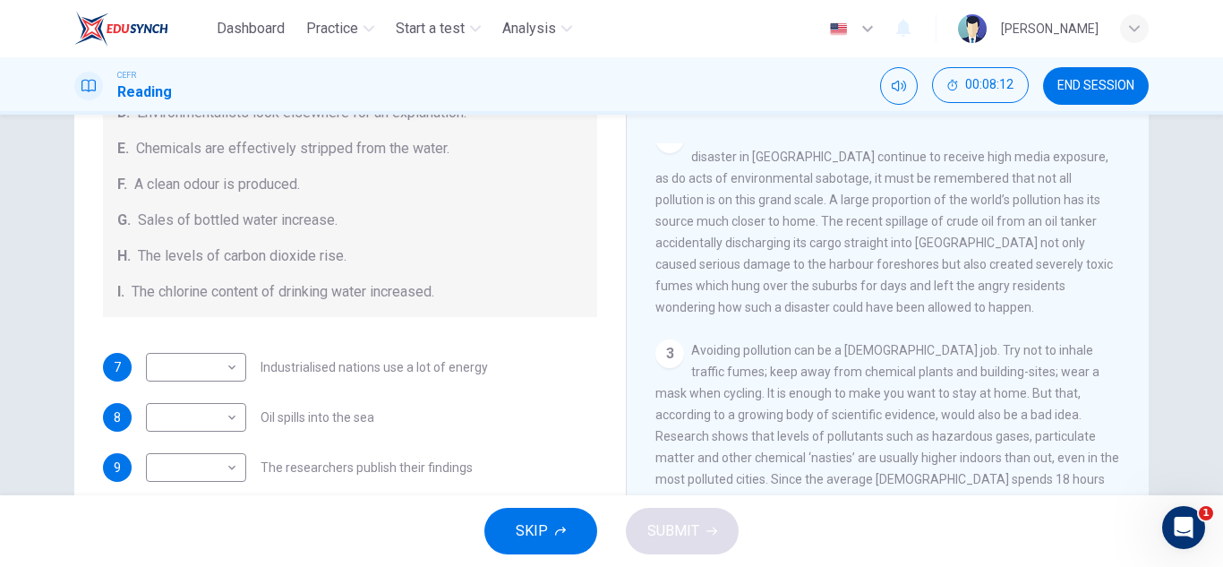
scroll to position [381, 0]
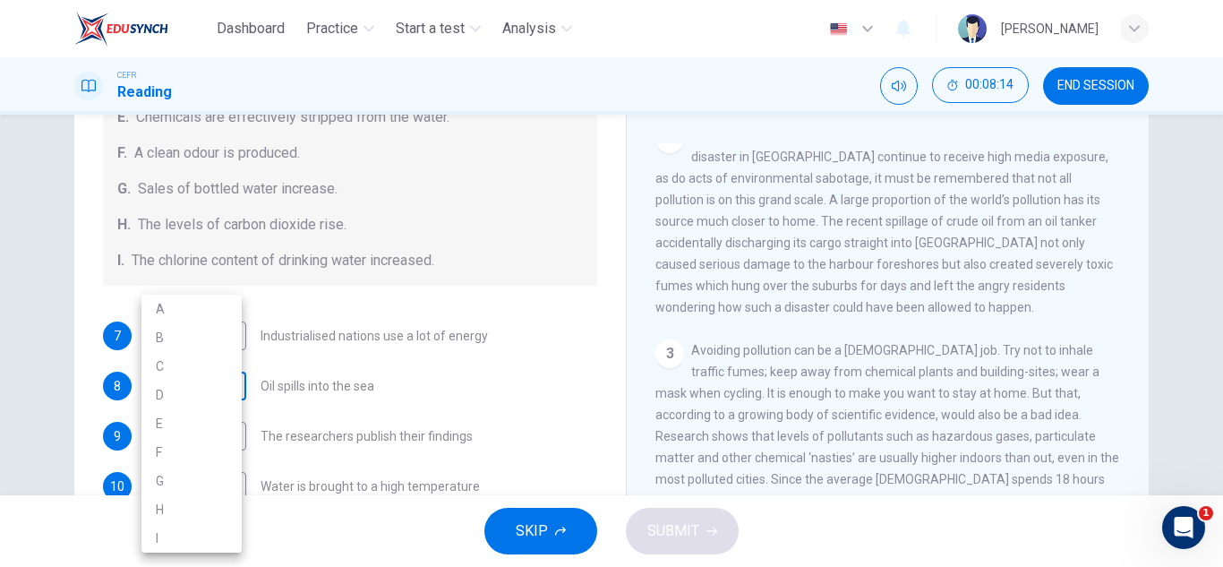
click at [175, 392] on body "Dashboard Practice Start a test Analysis English en ​ [PERSON_NAME] Reading 00:…" at bounding box center [611, 283] width 1223 height 567
click at [196, 314] on li "A" at bounding box center [191, 309] width 100 height 29
type input "A"
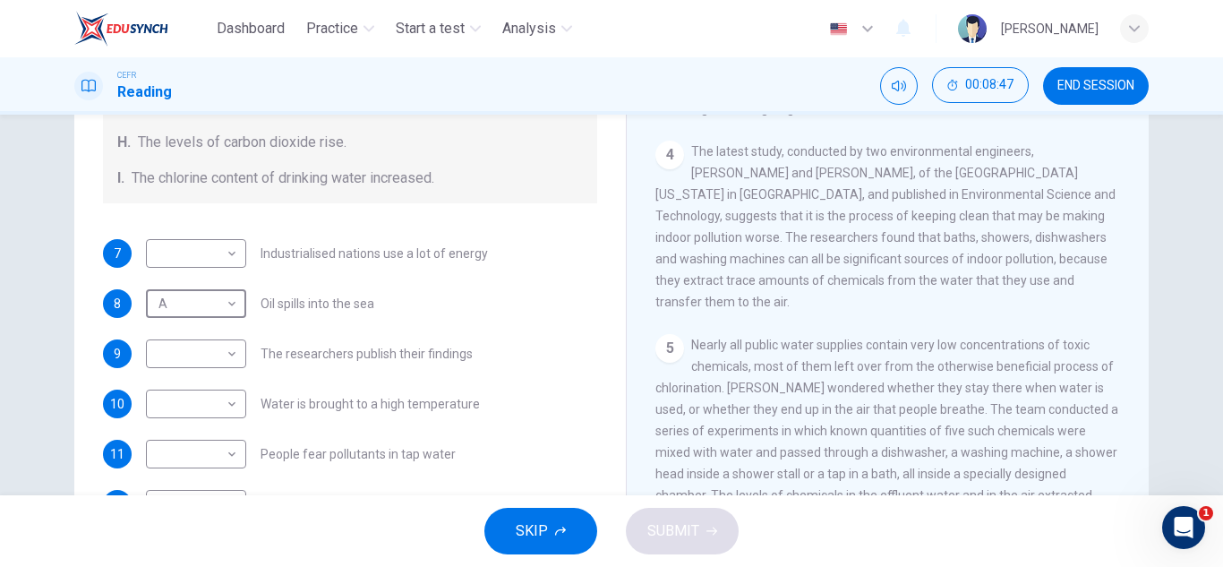
scroll to position [170, 0]
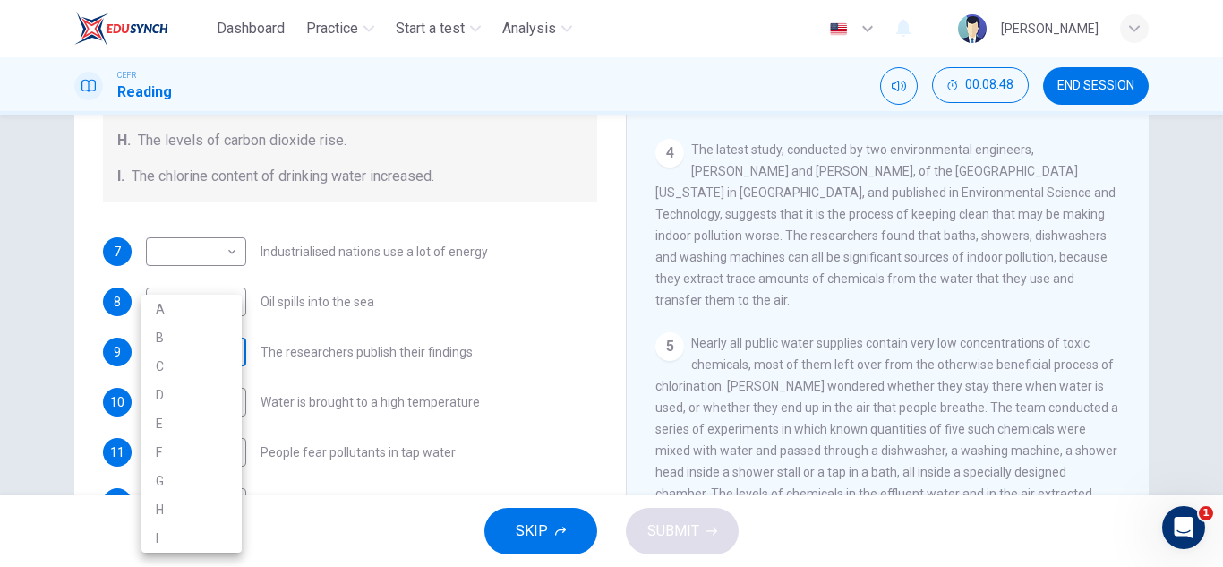
click at [219, 350] on body "Dashboard Practice Start a test Analysis English en ​ [PERSON_NAME] Reading 00:…" at bounding box center [611, 283] width 1223 height 567
click at [169, 422] on li "E" at bounding box center [191, 423] width 100 height 29
type input "E"
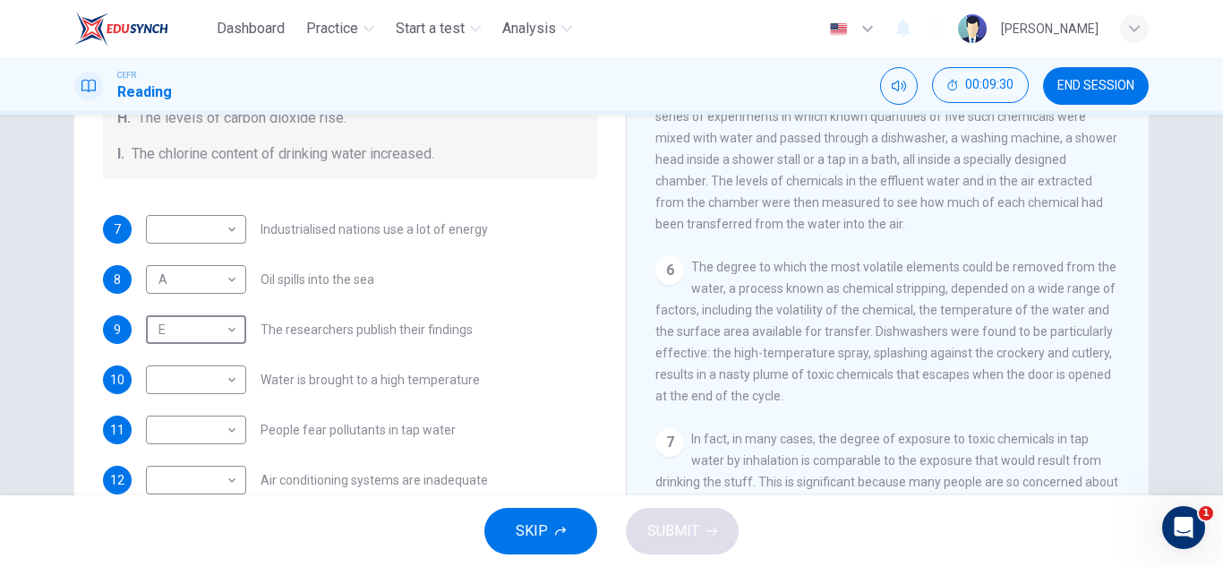
scroll to position [1107, 0]
click at [218, 429] on body "Dashboard Practice Start a test Analysis English en ​ [PERSON_NAME] Reading 00:…" at bounding box center [611, 283] width 1223 height 567
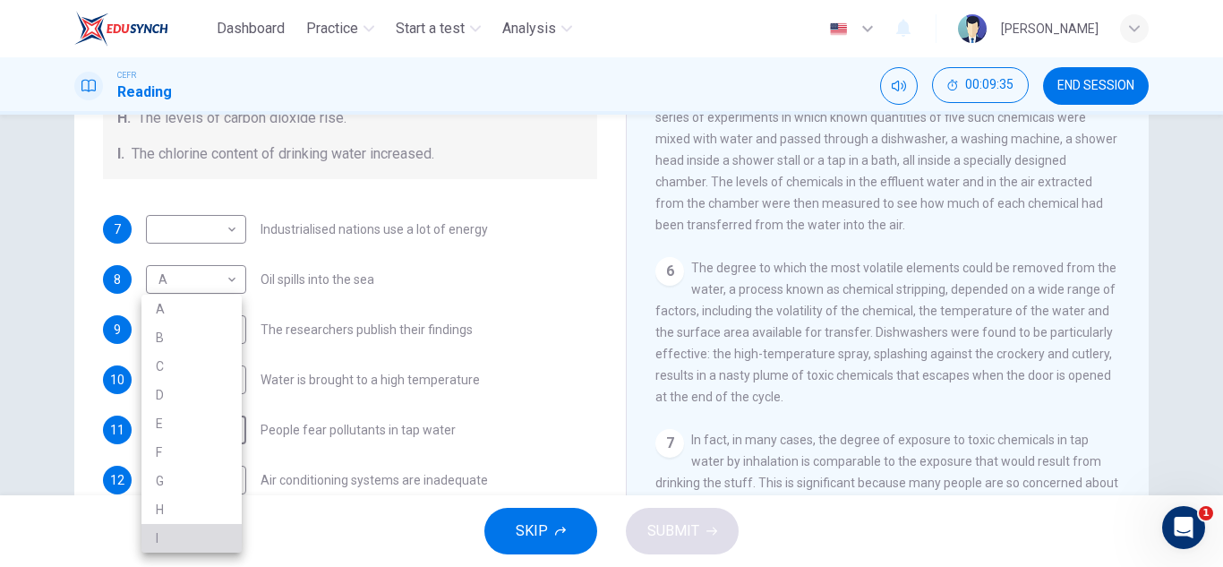
click at [176, 533] on li "I" at bounding box center [191, 538] width 100 height 29
type input "I"
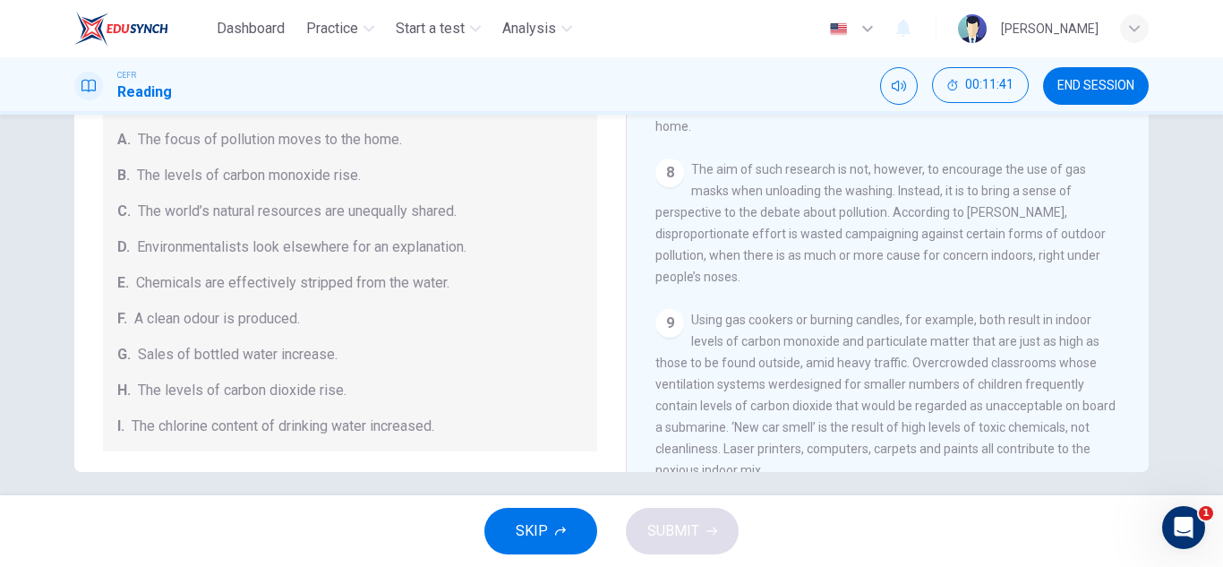
scroll to position [299, 0]
click at [327, 340] on div "Causes A. The focus of pollution moves to the home. B. The levels of carbon mon…" at bounding box center [350, 267] width 494 height 373
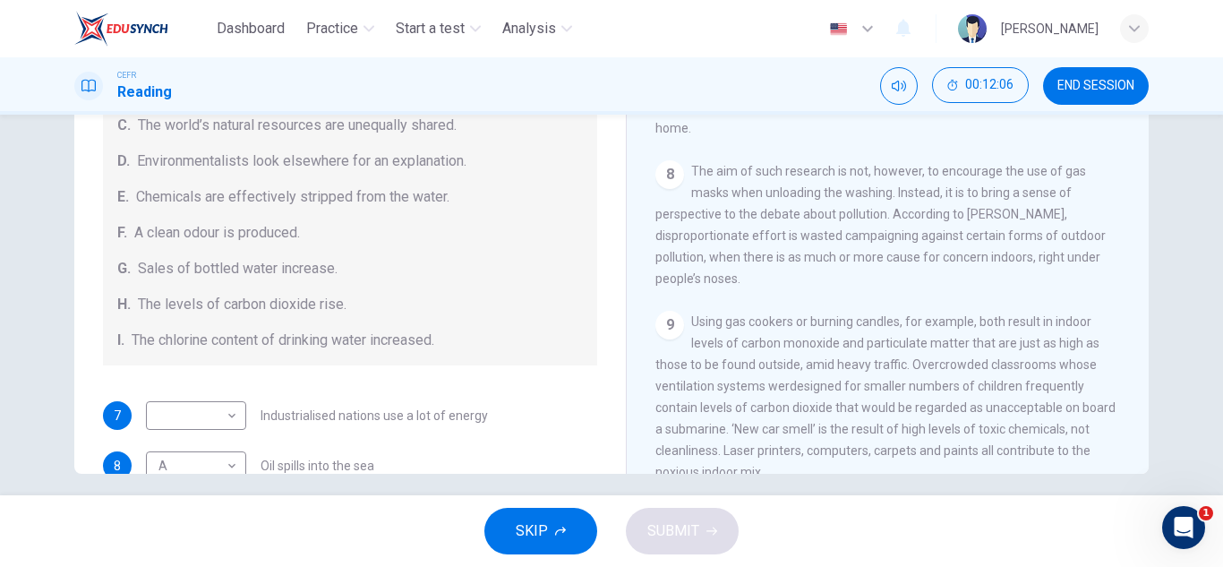
scroll to position [381, 0]
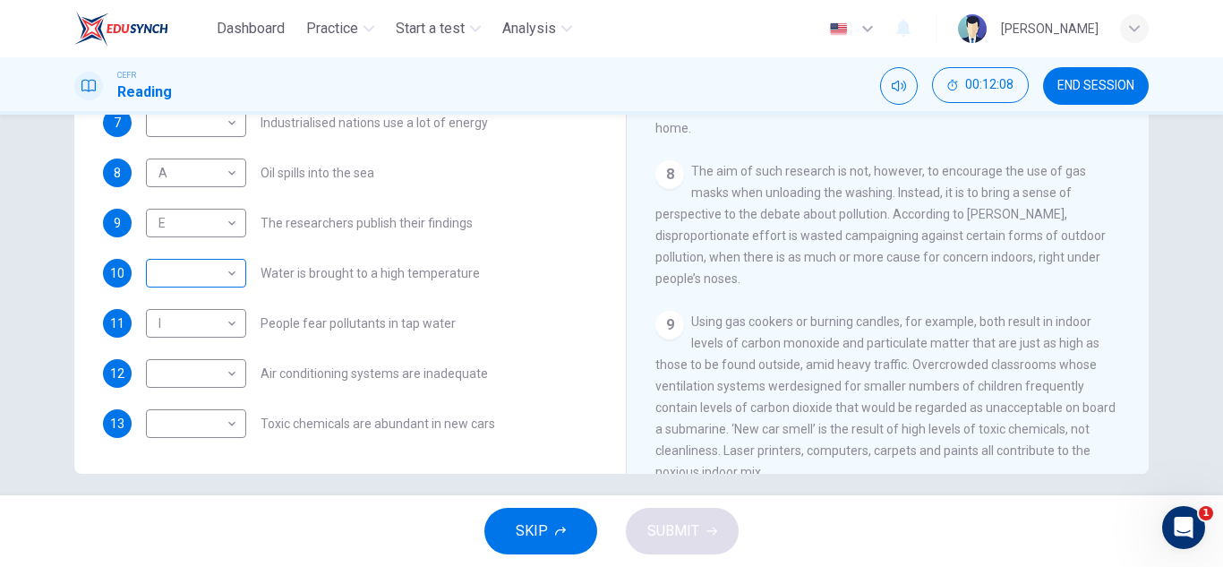
click at [175, 287] on body "Dashboard Practice Start a test Analysis English en ​ [PERSON_NAME] Reading 00:…" at bounding box center [611, 283] width 1223 height 567
click at [278, 356] on div at bounding box center [611, 283] width 1223 height 567
click at [202, 419] on body "Dashboard Practice Start a test Analysis English en ​ [PERSON_NAME] Reading 00:…" at bounding box center [611, 283] width 1223 height 567
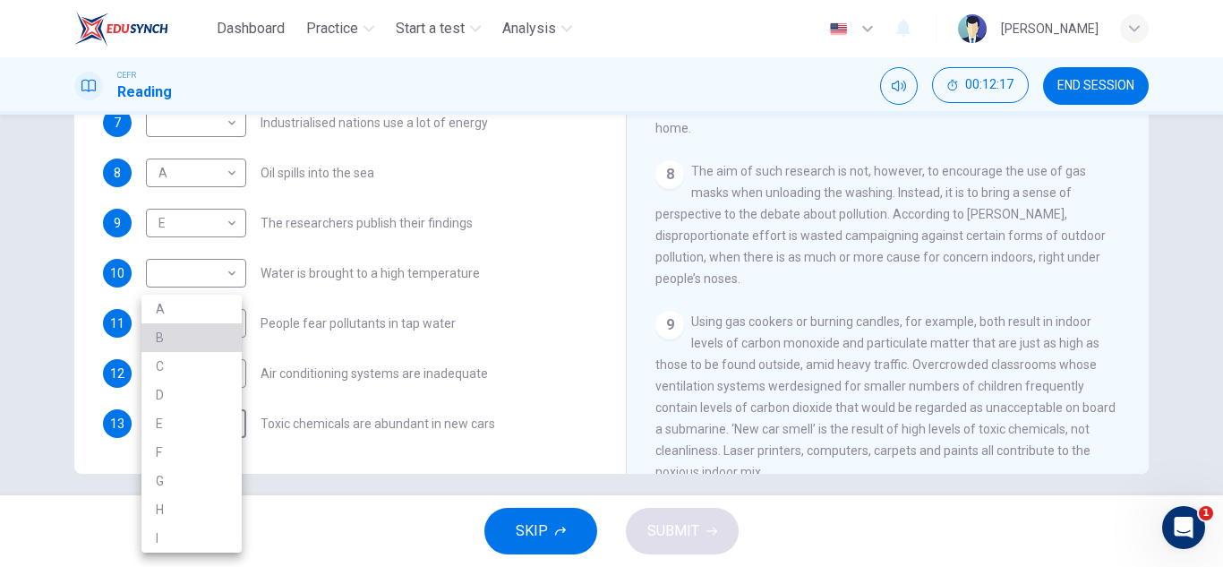
click at [203, 338] on li "B" at bounding box center [191, 337] width 100 height 29
type input "B"
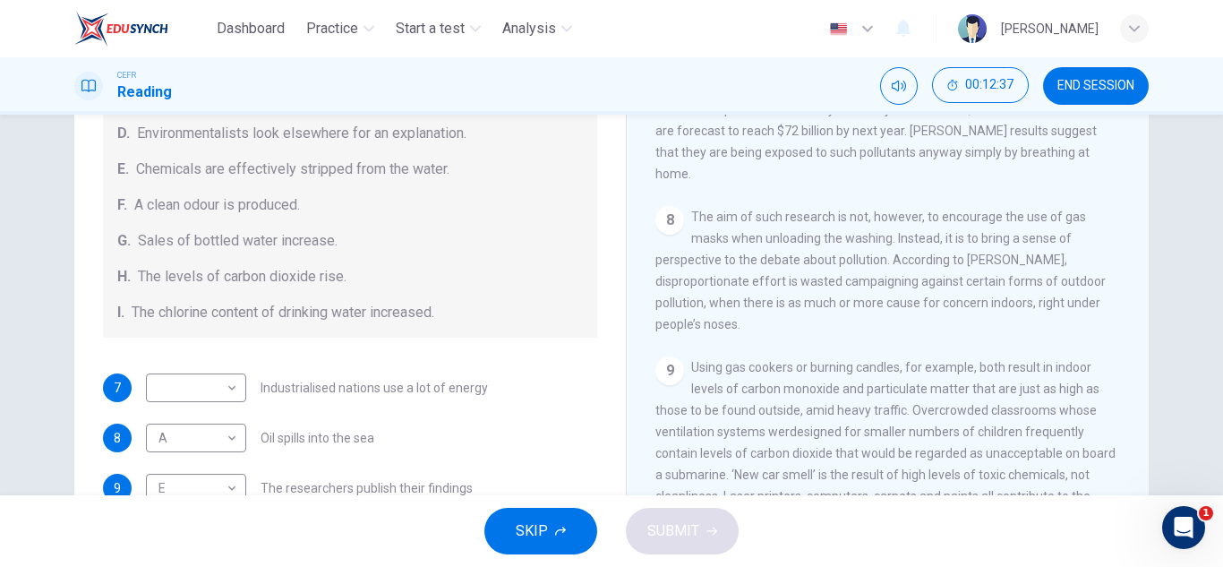
scroll to position [166, 0]
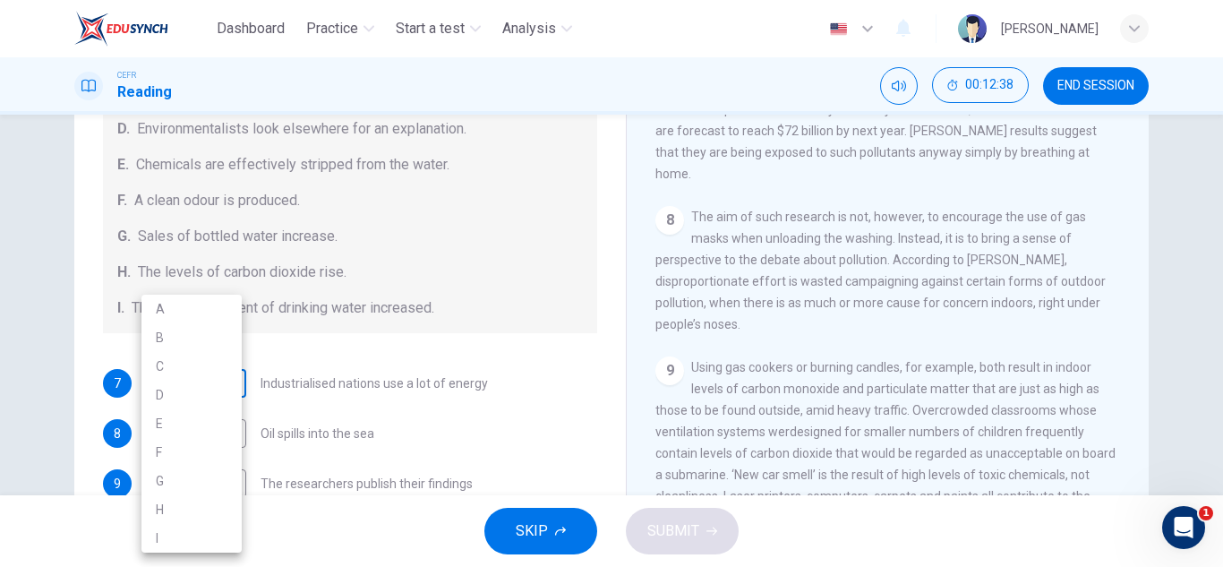
click at [196, 374] on body "Dashboard Practice Start a test Analysis English en ​ [PERSON_NAME] Reading 00:…" at bounding box center [611, 283] width 1223 height 567
click at [198, 363] on li "C" at bounding box center [191, 366] width 100 height 29
type input "C"
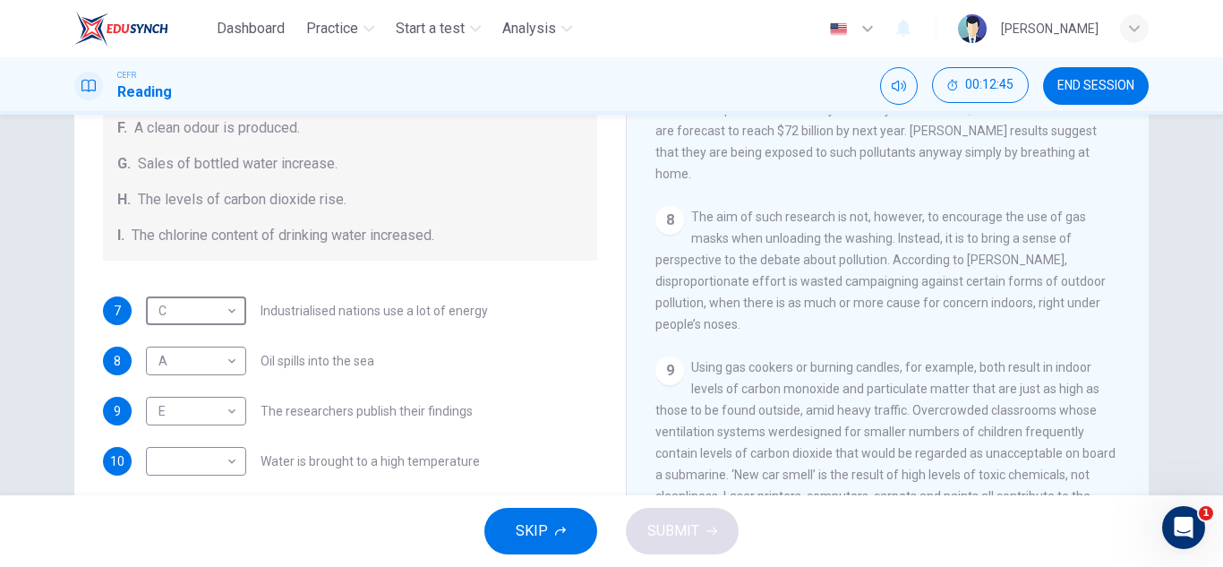
scroll to position [381, 0]
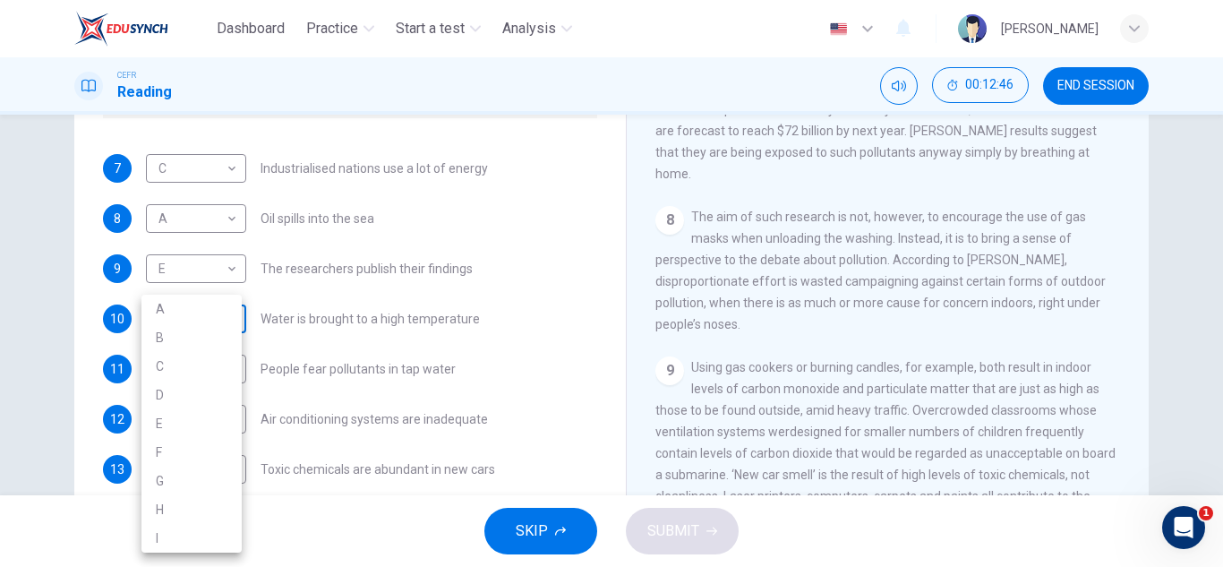
click at [210, 333] on body "Dashboard Practice Start a test Analysis English en ​ [PERSON_NAME] Reading 00:…" at bounding box center [611, 283] width 1223 height 567
click at [175, 476] on li "G" at bounding box center [191, 481] width 100 height 29
type input "G"
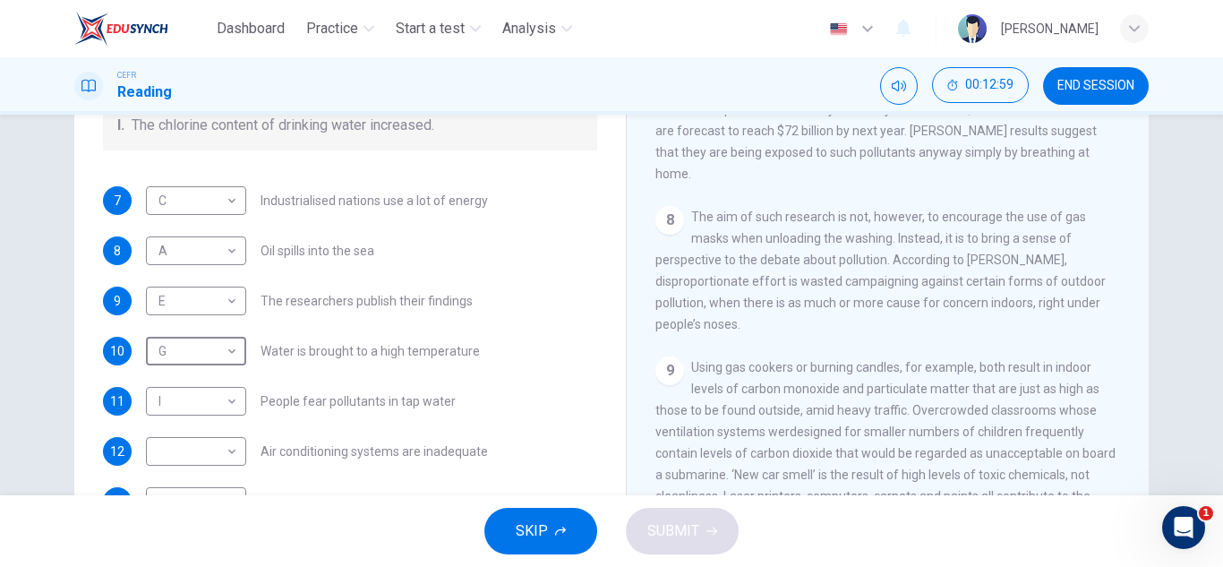
scroll to position [349, 0]
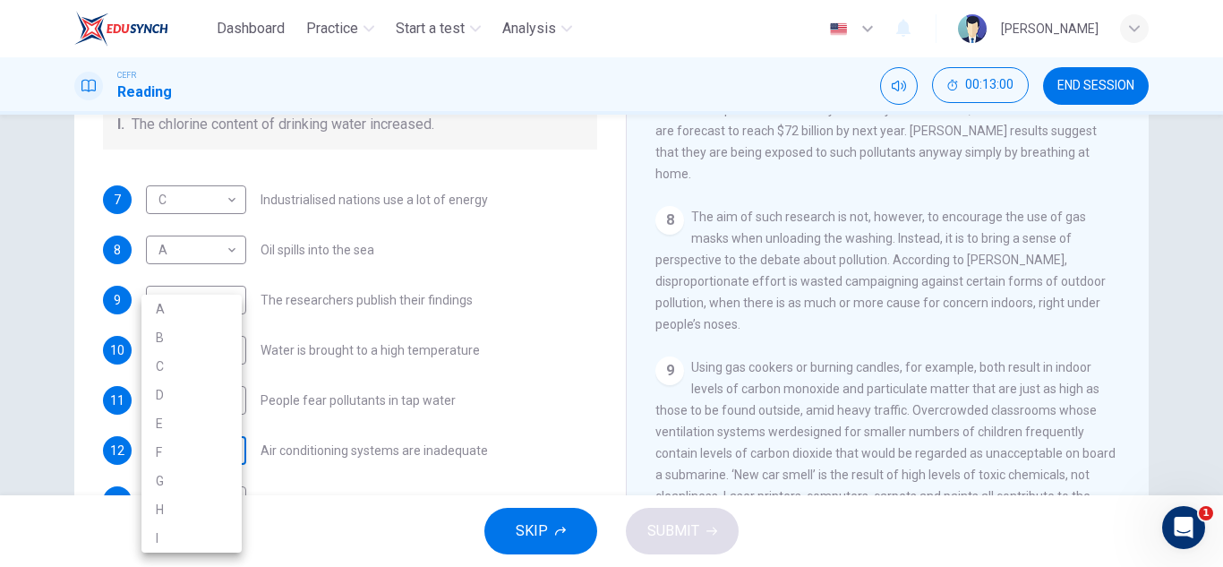
click at [210, 436] on body "Dashboard Practice Start a test Analysis English en ​ [PERSON_NAME] Reading 00:…" at bounding box center [611, 283] width 1223 height 567
click at [190, 444] on li "F" at bounding box center [191, 452] width 100 height 29
type input "F"
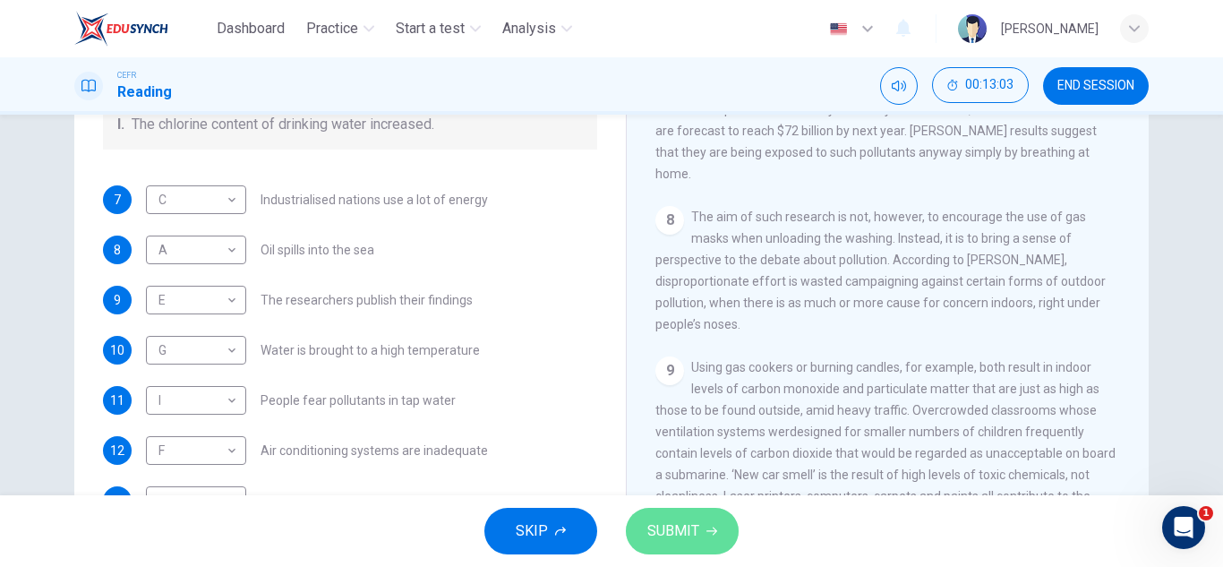
click at [666, 518] on button "SUBMIT" at bounding box center [682, 531] width 113 height 47
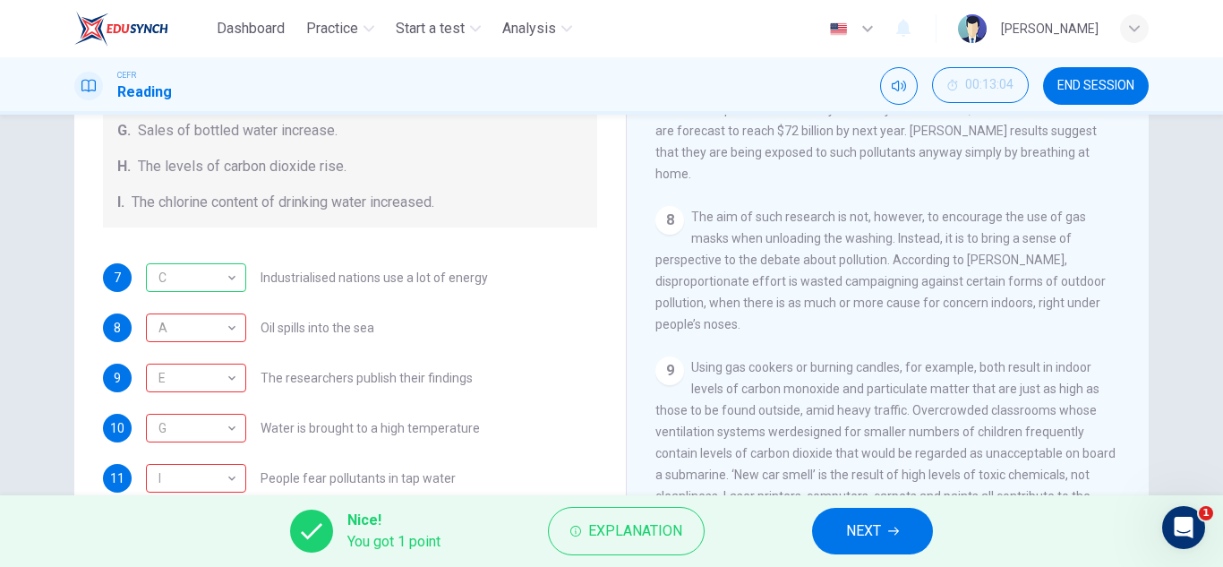
scroll to position [270, 0]
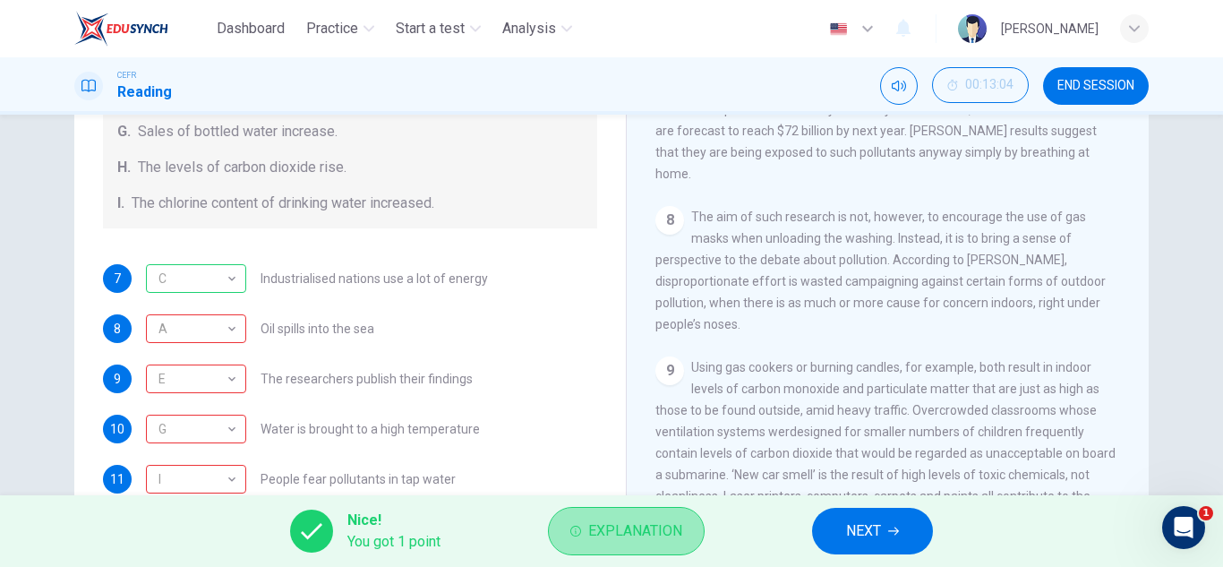
click at [579, 518] on button "Explanation" at bounding box center [626, 531] width 157 height 48
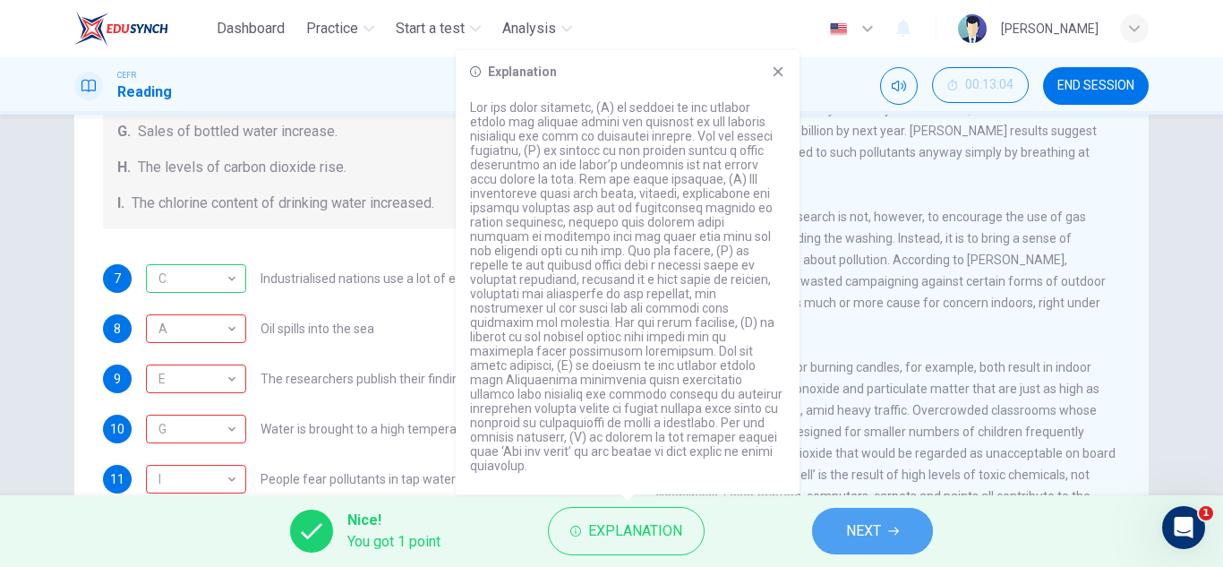
click at [857, 532] on span "NEXT" at bounding box center [863, 531] width 35 height 25
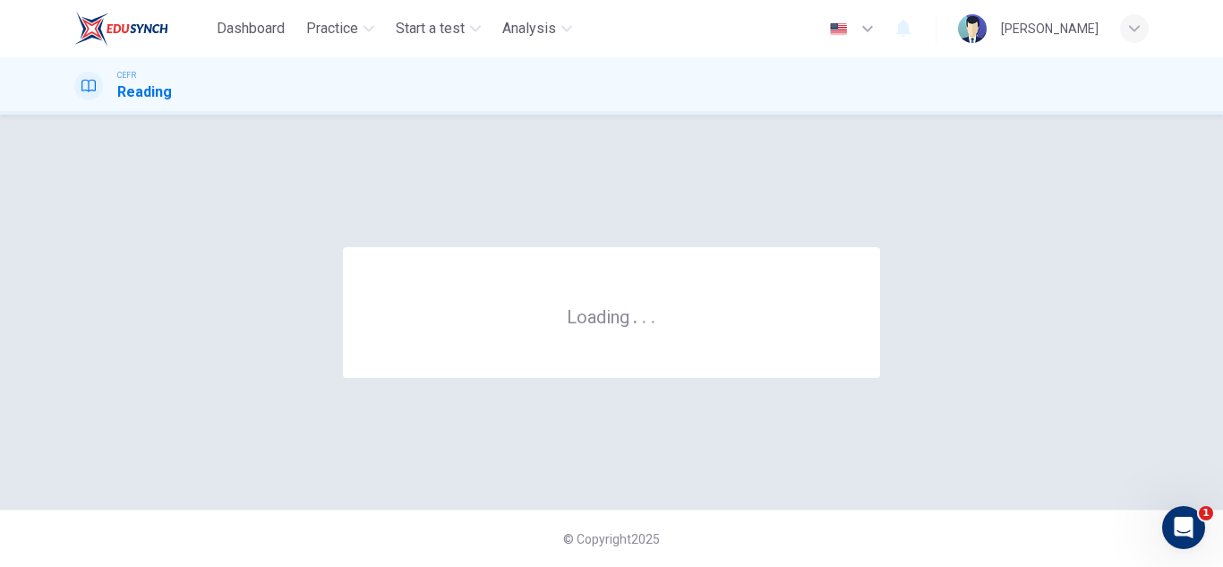
scroll to position [0, 0]
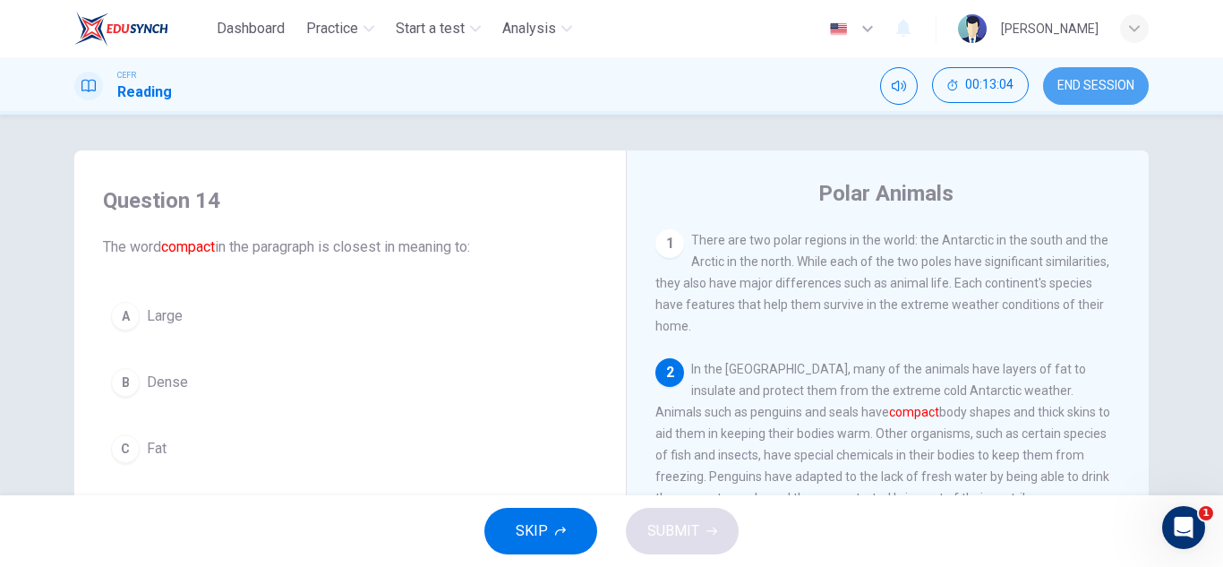
click at [1050, 71] on button "END SESSION" at bounding box center [1096, 86] width 106 height 38
